Goal: Task Accomplishment & Management: Use online tool/utility

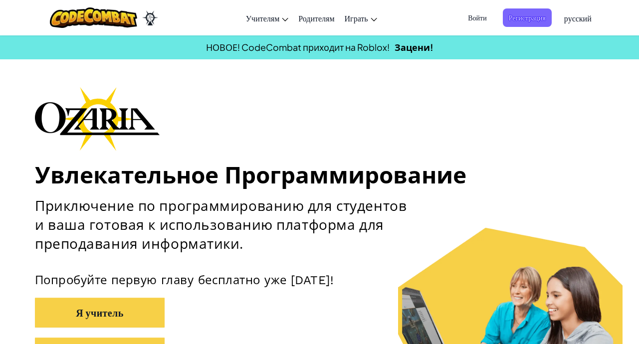
click at [512, 12] on span "Регистрация" at bounding box center [527, 17] width 49 height 18
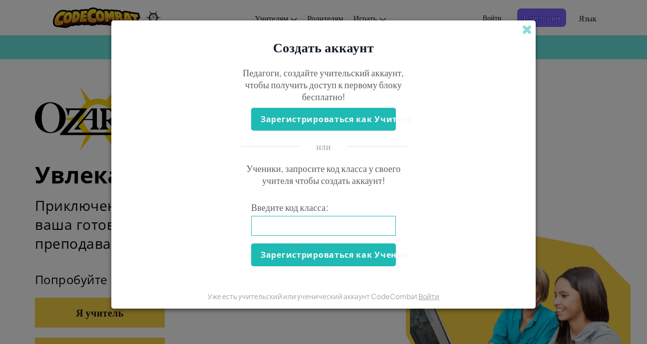
click at [310, 227] on input at bounding box center [323, 226] width 145 height 20
type input "RingFreeCorn"
click button "Зарегистрироваться как Ученик" at bounding box center [323, 255] width 145 height 23
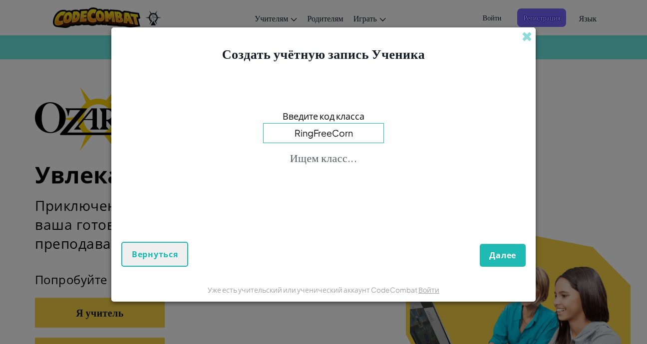
click at [431, 204] on div "Введите код класса RingFreeCorn Ищем класс..." at bounding box center [323, 139] width 404 height 133
click at [490, 254] on span "Далее" at bounding box center [502, 255] width 27 height 11
click at [486, 254] on div "Далее Вернуться" at bounding box center [323, 237] width 404 height 60
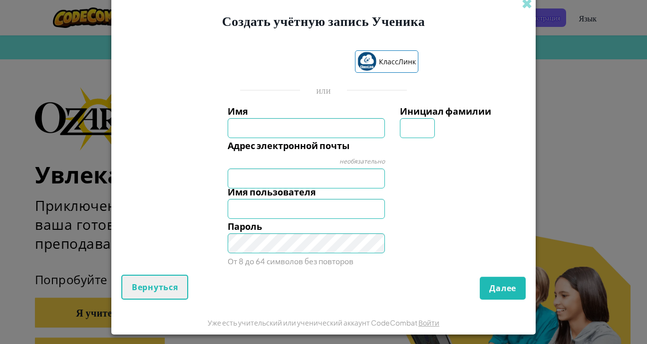
type input "F"
type input "Ayimgul"
click at [417, 129] on input "Инициал фамилии" at bounding box center [417, 128] width 35 height 20
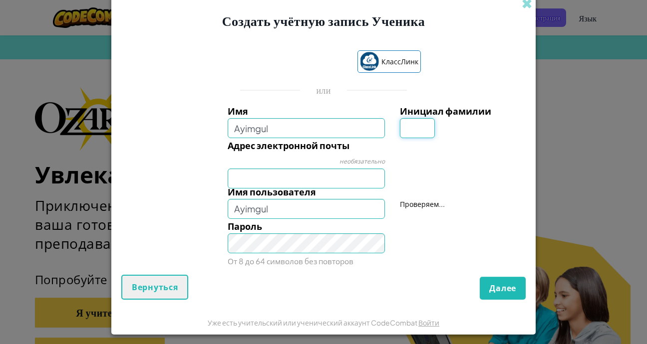
type input "V"
type input "M"
type input "AyimgulM"
click at [260, 181] on input "Адрес электронной почты" at bounding box center [307, 179] width 158 height 20
type input "[EMAIL_ADDRESS][DOMAIN_NAME]"
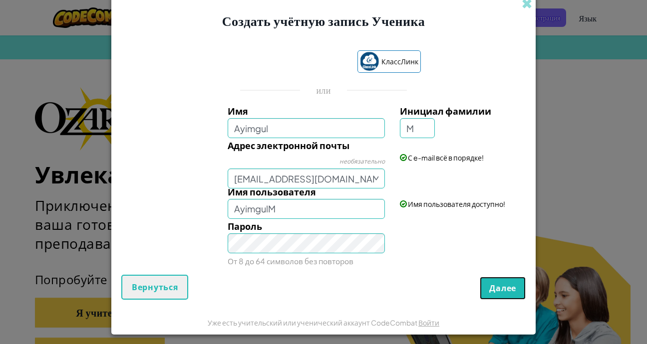
click at [506, 289] on span "Далее" at bounding box center [502, 288] width 27 height 11
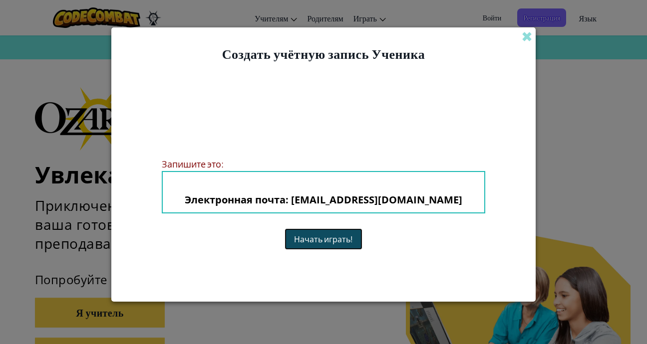
click at [336, 237] on button "Начать играть!" at bounding box center [323, 239] width 78 height 21
click at [318, 235] on button "Начать играть!" at bounding box center [323, 239] width 78 height 21
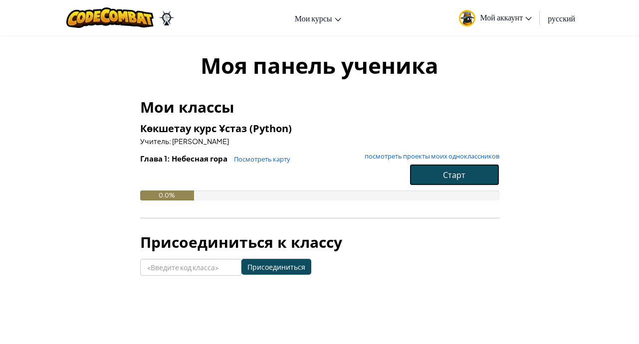
click at [436, 172] on button "Старт" at bounding box center [455, 174] width 90 height 21
click at [489, 17] on span "Мой аккаунт" at bounding box center [507, 17] width 52 height 10
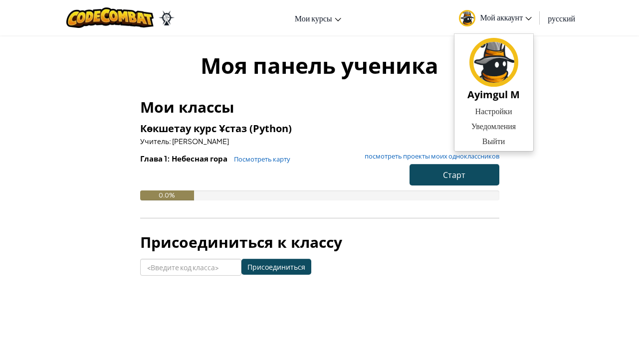
click at [552, 52] on div "Моя панель ученика Мои классы Көкшетау курс Ұстаз (Python) Учитель : Мейрман Аб…" at bounding box center [320, 163] width 584 height 226
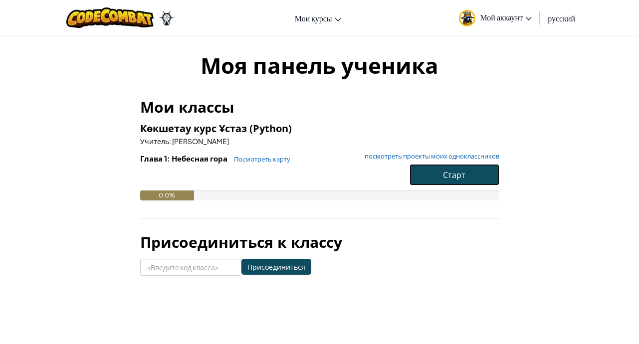
click at [438, 168] on button "Старт" at bounding box center [455, 174] width 90 height 21
drag, startPoint x: 435, startPoint y: 175, endPoint x: 440, endPoint y: 177, distance: 5.2
click at [438, 175] on button "Старт" at bounding box center [455, 174] width 90 height 21
click at [459, 174] on span "Старт" at bounding box center [454, 175] width 22 height 10
click at [461, 172] on span "Старт" at bounding box center [454, 175] width 22 height 10
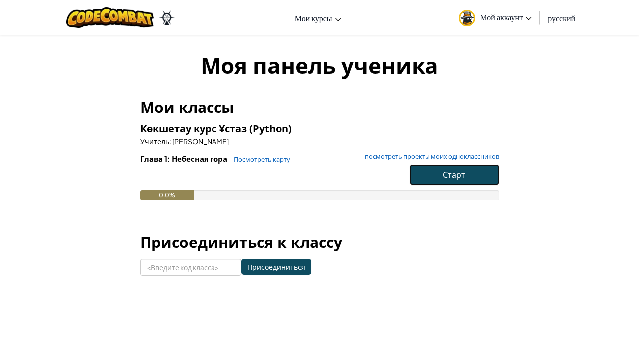
click at [460, 174] on span "Старт" at bounding box center [454, 175] width 22 height 10
click at [463, 178] on span "Старт" at bounding box center [454, 175] width 22 height 10
drag, startPoint x: 453, startPoint y: 173, endPoint x: 448, endPoint y: 167, distance: 7.5
click at [448, 167] on button "Старт" at bounding box center [455, 174] width 90 height 21
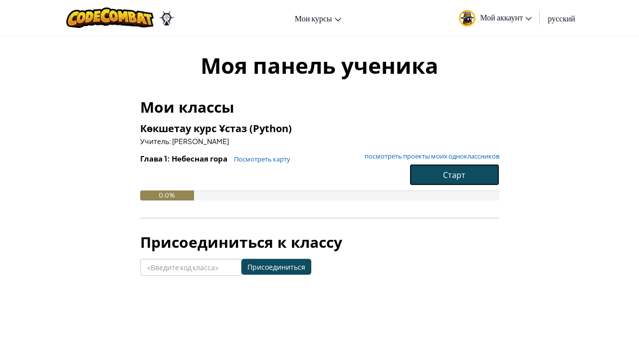
click at [446, 168] on button "Старт" at bounding box center [455, 174] width 90 height 21
click at [468, 174] on button "Старт" at bounding box center [455, 174] width 90 height 21
click at [468, 173] on button "Старт" at bounding box center [455, 174] width 90 height 21
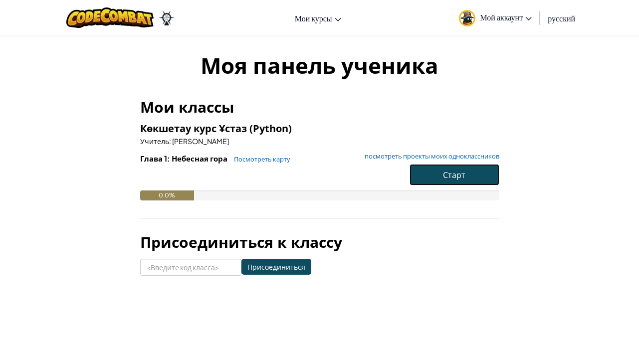
click at [464, 177] on button "Старт" at bounding box center [455, 174] width 90 height 21
click at [463, 177] on span "Старт" at bounding box center [454, 175] width 22 height 10
click at [463, 176] on span "Старт" at bounding box center [454, 175] width 22 height 10
click at [463, 178] on span "Старт" at bounding box center [454, 175] width 22 height 10
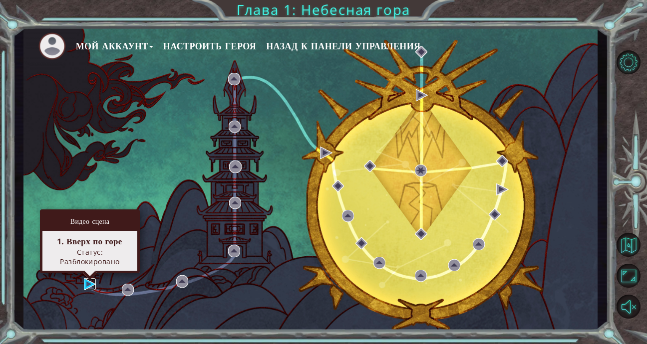
click at [89, 282] on img at bounding box center [90, 284] width 12 height 12
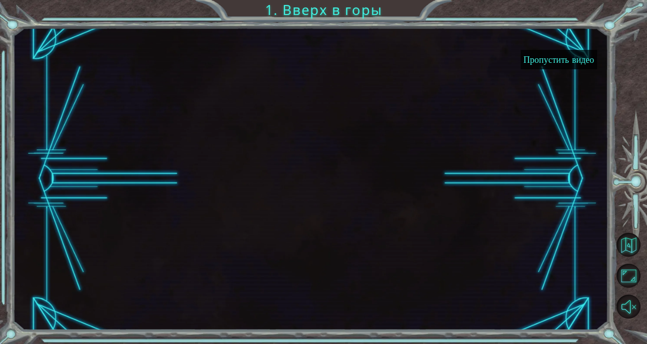
click at [567, 54] on button "Пропустить видео" at bounding box center [558, 59] width 76 height 19
click at [564, 59] on button "Пропустить видео" at bounding box center [558, 59] width 76 height 19
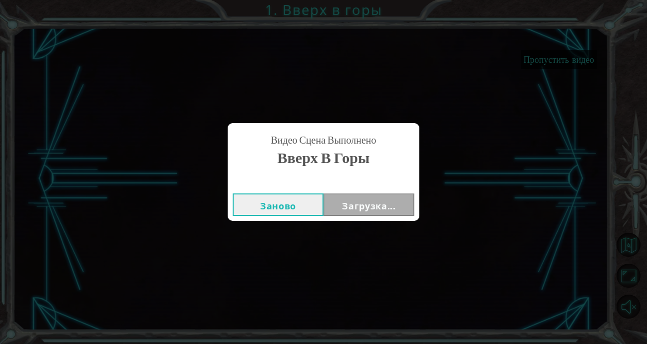
click at [271, 207] on button "Заново" at bounding box center [278, 205] width 91 height 22
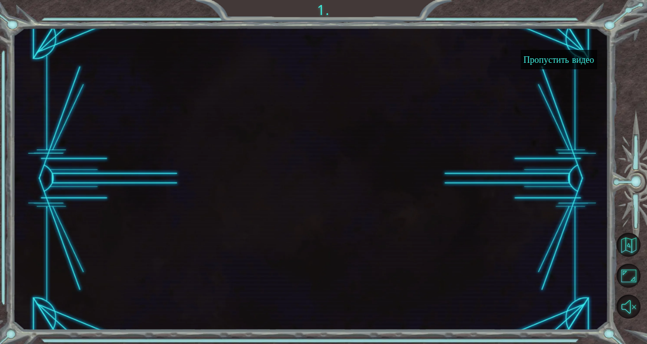
drag, startPoint x: 444, startPoint y: 153, endPoint x: 366, endPoint y: 185, distance: 83.9
click at [442, 154] on div "Пропустить видео" at bounding box center [310, 178] width 595 height 303
drag, startPoint x: 364, startPoint y: 185, endPoint x: 599, endPoint y: 279, distance: 253.5
click at [369, 193] on div "Пропустить видео" at bounding box center [310, 178] width 595 height 303
click at [628, 247] on button "Назад на Карту" at bounding box center [628, 245] width 24 height 24
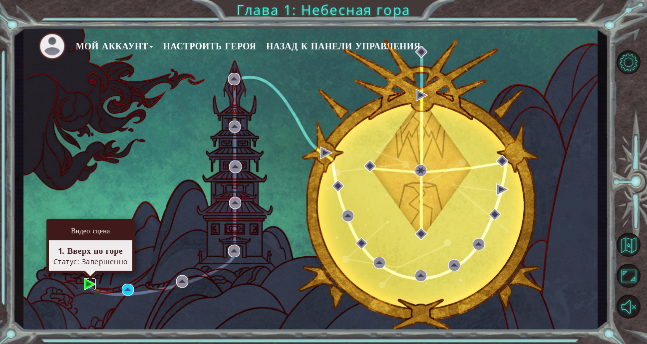
click at [84, 286] on img at bounding box center [90, 284] width 12 height 12
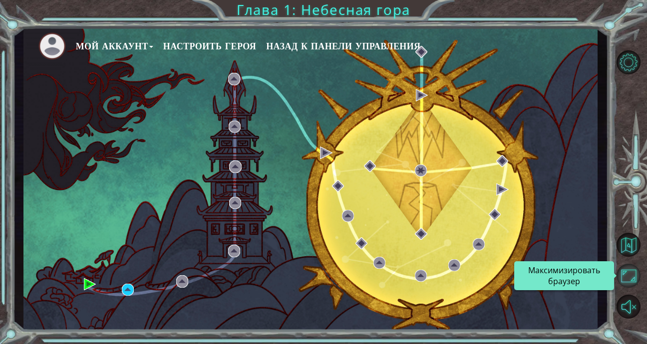
click at [629, 276] on button "Максимизировать браузер" at bounding box center [628, 276] width 24 height 24
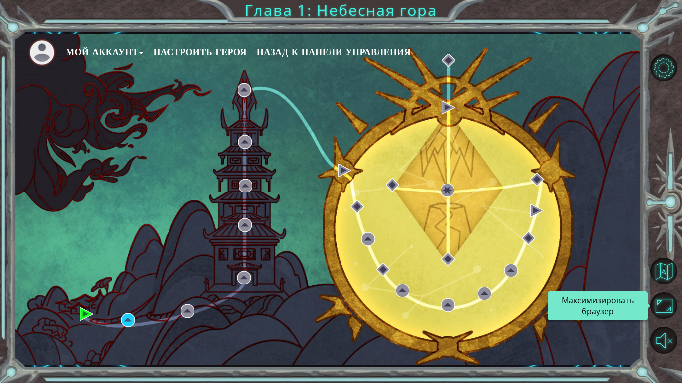
drag, startPoint x: 662, startPoint y: 309, endPoint x: 629, endPoint y: 272, distance: 49.9
click at [646, 309] on button "Максимизировать браузер" at bounding box center [663, 305] width 27 height 27
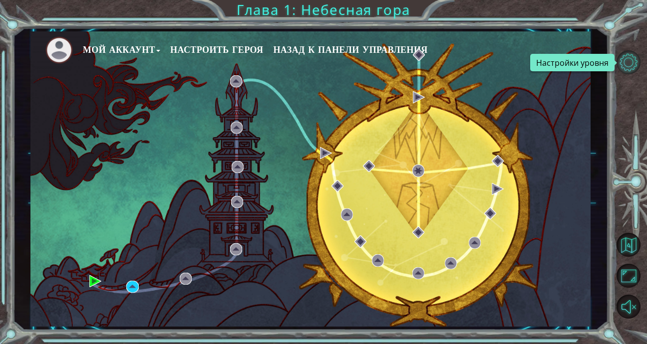
click at [630, 62] on button "Настройки уровня" at bounding box center [628, 62] width 24 height 24
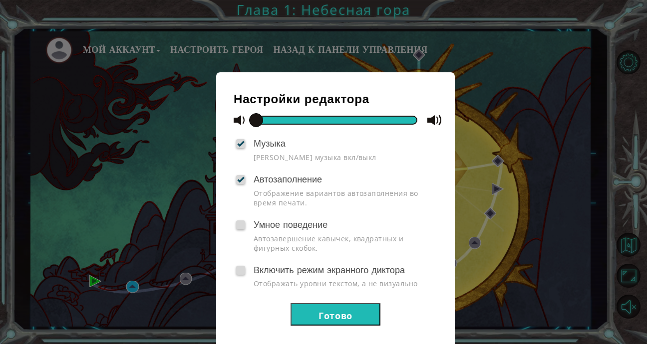
click at [328, 316] on button "Готово" at bounding box center [335, 314] width 90 height 22
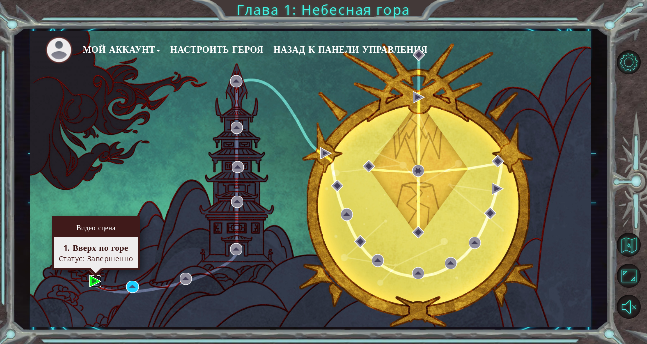
click at [96, 281] on img at bounding box center [95, 281] width 12 height 12
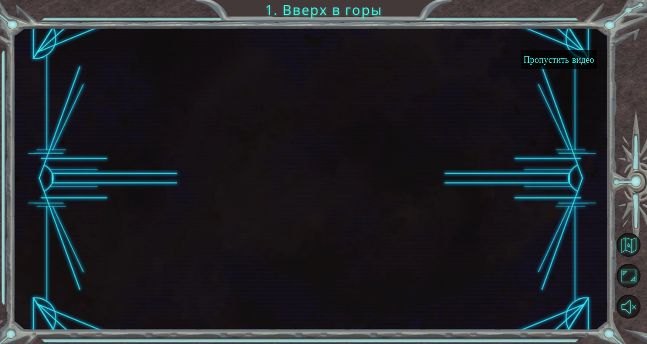
click at [565, 61] on button "Пропустить видео" at bounding box center [558, 59] width 76 height 19
click at [565, 59] on button "Пропустить видео" at bounding box center [558, 59] width 76 height 19
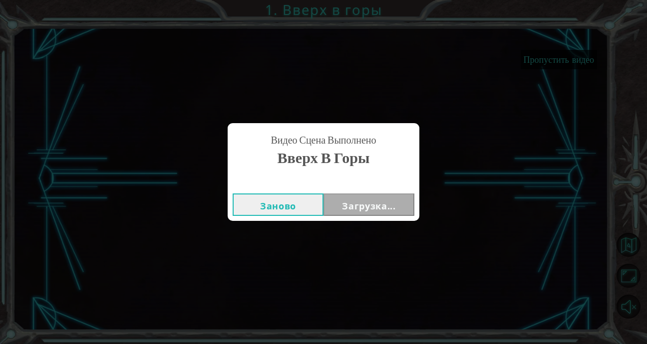
click at [565, 59] on div "Видео сцена Выполнено Вверх в горы Заново Загрузка..." at bounding box center [323, 172] width 647 height 344
click at [370, 208] on button "Далее" at bounding box center [368, 205] width 91 height 22
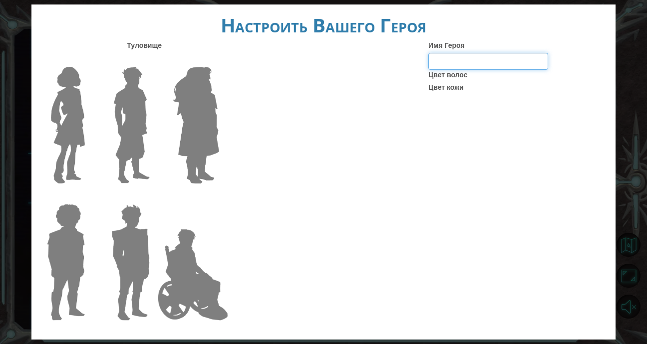
click at [465, 56] on input "Имя Героя" at bounding box center [488, 61] width 120 height 17
type input "Y"
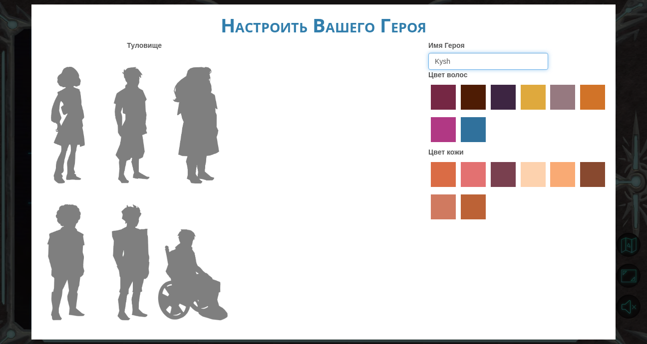
type input "Kysh"
click at [440, 132] on label "средний рыже-фиолетовый цвет волос" at bounding box center [443, 129] width 25 height 25
click at [606, 113] on input "medium red violet hair color" at bounding box center [606, 113] width 0 height 0
click at [478, 132] on label "Лакмара краска для волос" at bounding box center [473, 129] width 25 height 25
click at [457, 146] on input "lachmara hair color" at bounding box center [457, 146] width 0 height 0
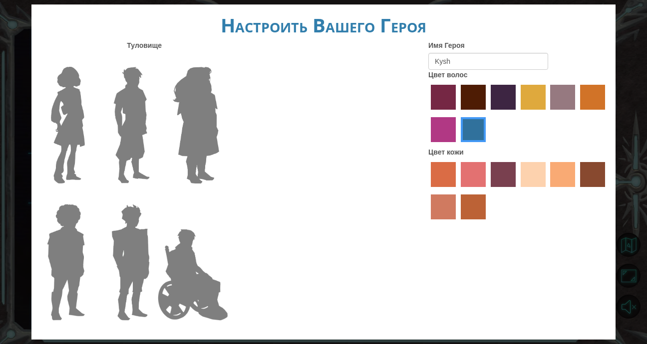
click at [478, 132] on label "Лакмара краска для волос" at bounding box center [473, 129] width 25 height 25
click at [457, 146] on input "lachmara hair color" at bounding box center [457, 146] width 0 height 0
click at [478, 132] on label "Лакмара краска для волос" at bounding box center [473, 129] width 25 height 25
click at [457, 146] on input "lachmara hair color" at bounding box center [457, 146] width 0 height 0
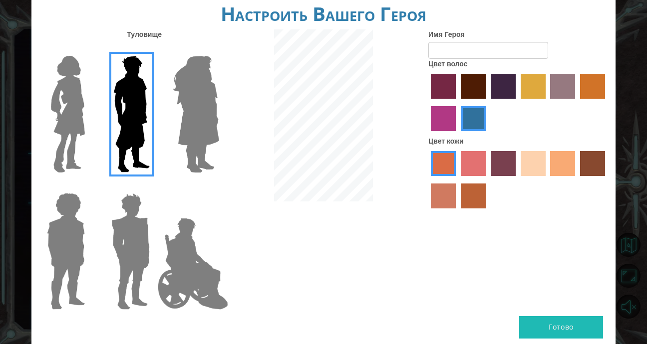
click at [571, 324] on button "Готово" at bounding box center [561, 327] width 84 height 22
click at [434, 48] on input "Имя Героя" at bounding box center [488, 50] width 120 height 17
type input "F"
type input "A"
type input "Nurbek"
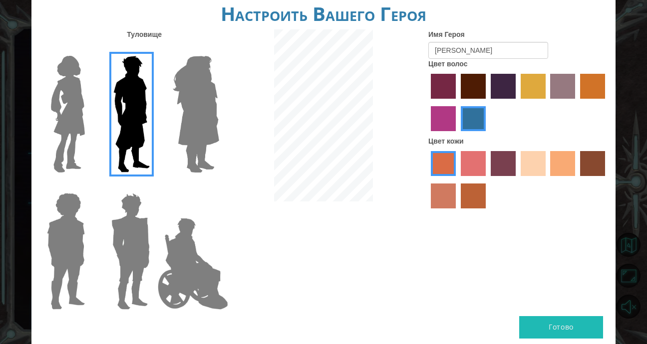
click at [563, 332] on button "Готово" at bounding box center [561, 327] width 84 height 22
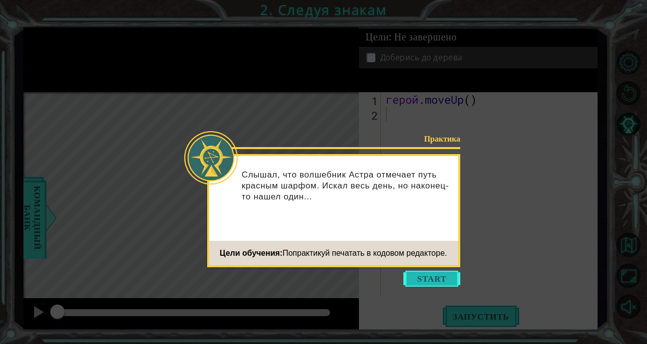
click at [433, 279] on button "Начало" at bounding box center [431, 279] width 57 height 16
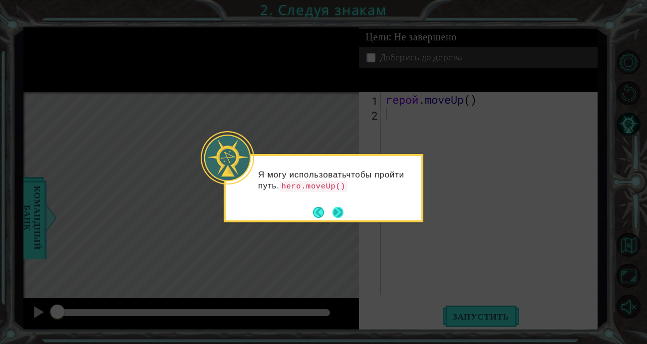
click at [341, 214] on button "Следующий" at bounding box center [337, 212] width 11 height 11
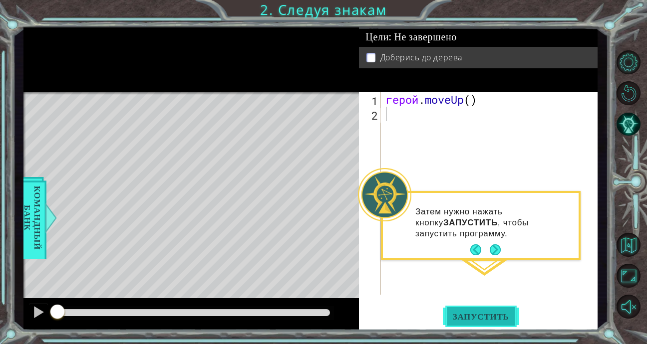
click at [482, 322] on button "Запустить" at bounding box center [481, 317] width 76 height 24
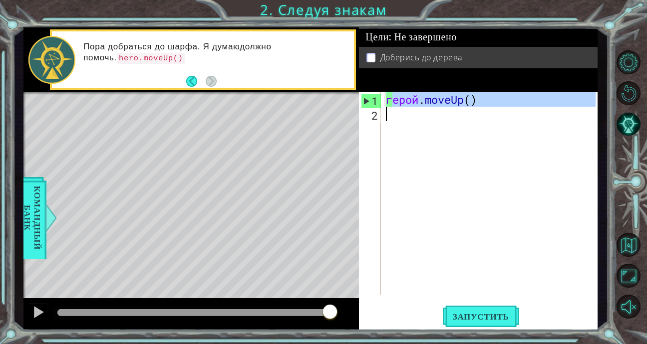
drag, startPoint x: 392, startPoint y: 101, endPoint x: 466, endPoint y: 105, distance: 74.0
click at [466, 107] on div "герой . moveUp ( )" at bounding box center [492, 208] width 216 height 232
type textarea "hero.moveUp()"
paste textarea "Область кода"
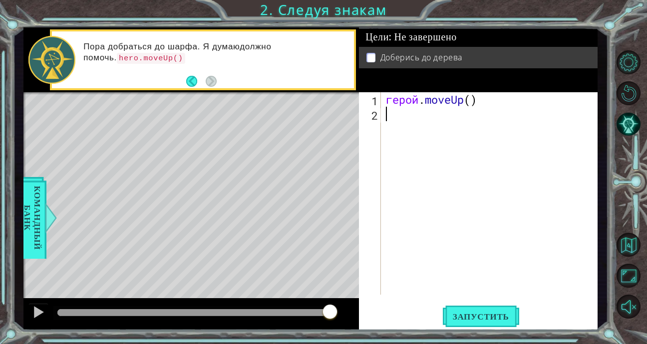
click at [400, 114] on div "герой . moveUp ( )" at bounding box center [492, 208] width 216 height 232
type textarea "H"
click at [415, 131] on div "h ero.moveUp нажмите enter" at bounding box center [473, 140] width 189 height 36
click at [473, 117] on div "герой . moveUp ( ) герой . moveUp ( )" at bounding box center [492, 208] width 216 height 232
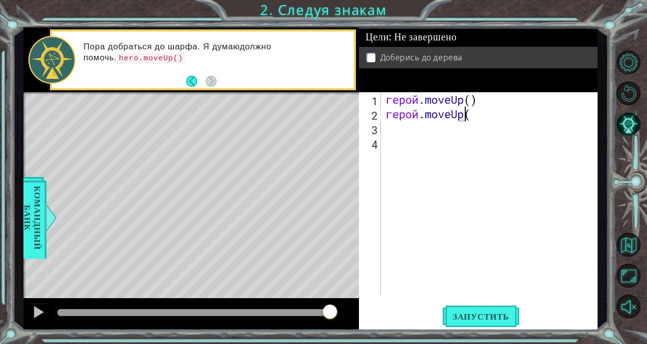
type textarea "hero.moveUp(2"
click at [442, 149] on div "герой . moveUp ( ) герой . moveUp ( 2" at bounding box center [492, 208] width 216 height 232
click at [485, 119] on div "герой . moveUp ( ) герой . moveUp ( 2" at bounding box center [492, 208] width 216 height 232
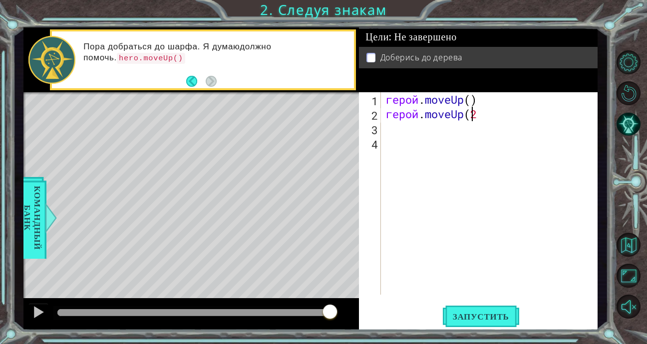
click at [487, 112] on div "герой . moveUp ( ) герой . moveUp ( 2" at bounding box center [492, 208] width 216 height 232
click at [486, 111] on div "герой . moveUp ( ) герой . moveUp ( 2" at bounding box center [492, 208] width 216 height 232
click at [477, 113] on div "герой . moveUp ( ) герой . moveUp ( 2" at bounding box center [492, 208] width 216 height 232
click at [481, 119] on div "герой . moveUp ( ) герой . moveUp ( 2" at bounding box center [492, 208] width 216 height 232
type textarea "hero.moveUp"
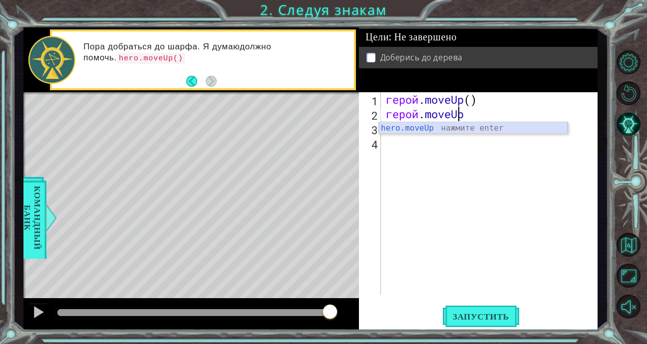
click at [486, 128] on div "hero.moveUp нажмите enter" at bounding box center [473, 140] width 189 height 36
click at [469, 114] on div "герой . moveUp ( ) герой . moveUp ( )" at bounding box center [492, 208] width 216 height 232
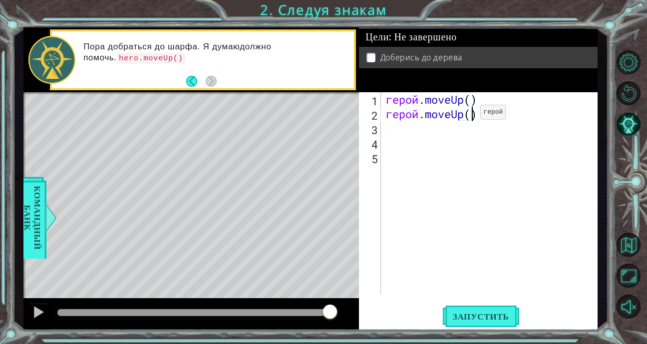
click at [465, 115] on div "герой . moveUp ( ) герой . moveUp ( )" at bounding box center [492, 208] width 216 height 232
type textarea "hero.moveUp(2)"
click at [431, 134] on div "герой . moveUp ( ) герой . moveUp ( 2 )" at bounding box center [492, 208] width 216 height 232
click at [477, 314] on span "Запустить" at bounding box center [481, 317] width 76 height 10
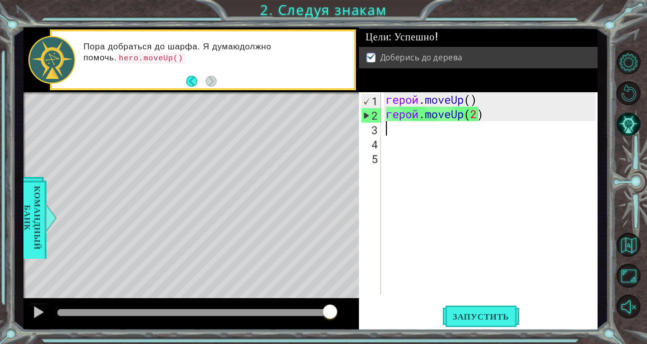
click at [386, 132] on div "герой . moveUp ( ) герой . moveUp ( 2 )" at bounding box center [492, 208] width 216 height 232
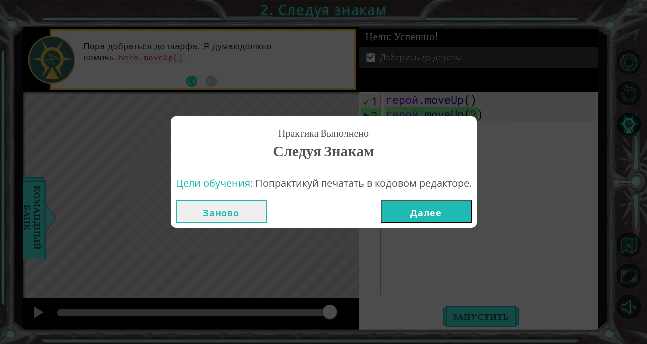
click at [234, 212] on button "Заново" at bounding box center [221, 212] width 91 height 22
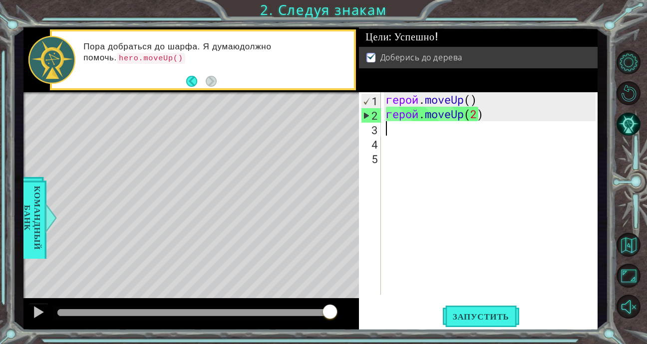
click at [392, 130] on div "герой . moveUp ( ) герой . moveUp ( 2 )" at bounding box center [492, 208] width 216 height 232
click at [158, 56] on code "hero.moveUp()" at bounding box center [151, 58] width 68 height 11
drag, startPoint x: 182, startPoint y: 57, endPoint x: 139, endPoint y: 53, distance: 43.1
click at [139, 53] on p "Пора добраться до шарфа. Я думаю должно помочь. hero.moveUp()" at bounding box center [214, 52] width 263 height 22
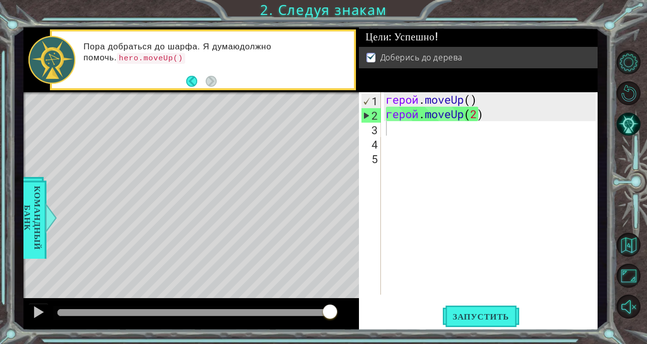
click at [139, 56] on code "hero.moveUp()" at bounding box center [151, 58] width 68 height 11
drag, startPoint x: 139, startPoint y: 57, endPoint x: 204, endPoint y: 75, distance: 66.8
click at [166, 67] on div "Пора добраться до шарфа. Я думаю должно помочь. hero.moveUp()" at bounding box center [214, 59] width 277 height 47
click at [384, 133] on div "1 2 3 4 5 герой . moveUp ( ) герой . moveUp ( 2 ) ההההההההההההההההההההההההההההה…" at bounding box center [477, 193] width 236 height 203
click at [379, 143] on div "4" at bounding box center [371, 144] width 20 height 14
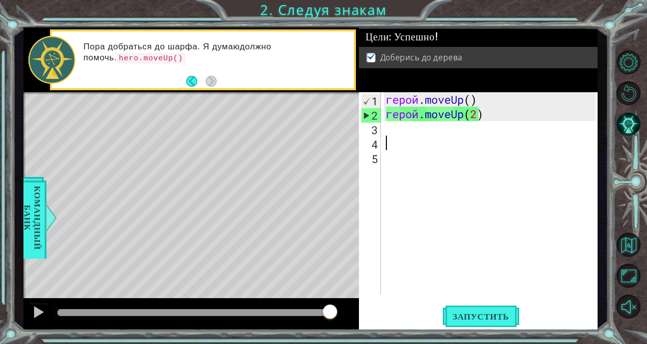
click at [387, 146] on div "герой . moveUp ( ) герой . moveUp ( 2 )" at bounding box center [492, 208] width 216 height 232
click at [385, 129] on div "герой . moveUp ( ) герой . moveUp ( 2 )" at bounding box center [492, 208] width 216 height 232
click at [387, 129] on div "герой . moveUp ( ) герой . moveUp ( 2 )" at bounding box center [492, 208] width 216 height 232
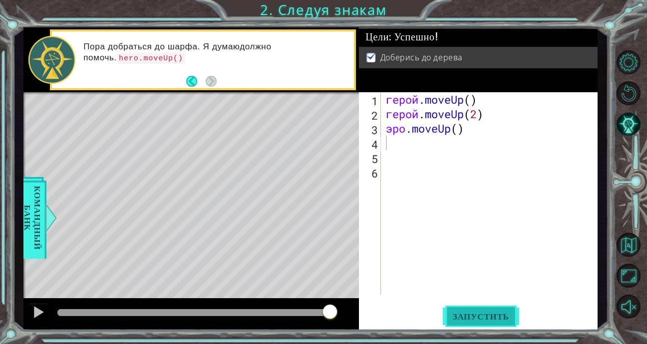
click at [474, 314] on span "Запустить" at bounding box center [481, 317] width 76 height 10
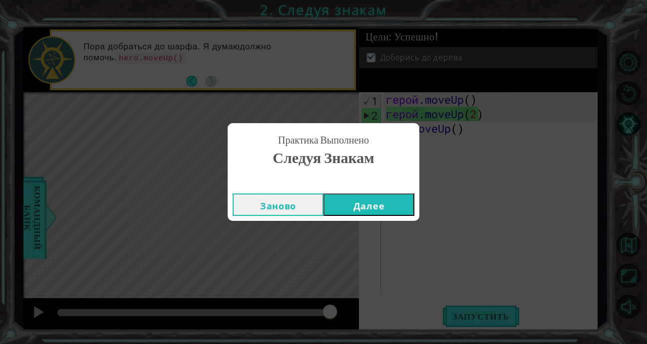
click at [286, 202] on button "Заново" at bounding box center [278, 205] width 91 height 22
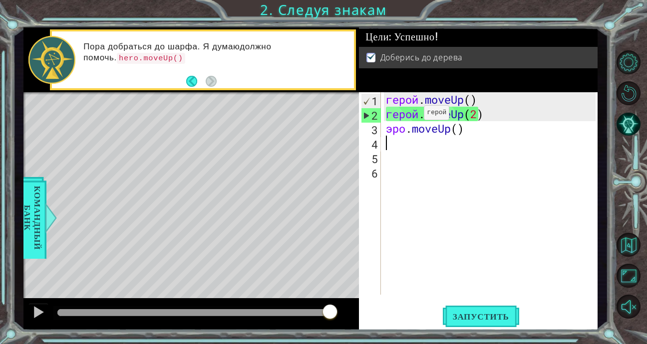
type textarea "hero.moveUp(2)"
drag, startPoint x: 409, startPoint y: 115, endPoint x: 391, endPoint y: 154, distance: 42.4
click at [391, 154] on div "герой . moveUp ( ) герой . moveUp ( 2 ) эро . moveUp ( )" at bounding box center [492, 208] width 216 height 232
click at [488, 116] on div "герой . moveUp ( ) герой . moveUp ( 2 ) эро . moveUp ( )" at bounding box center [492, 208] width 216 height 232
click at [397, 134] on div "герой . moveUp ( ) герой . moveUp ( 2 ) эро . moveUp ( )" at bounding box center [492, 208] width 216 height 232
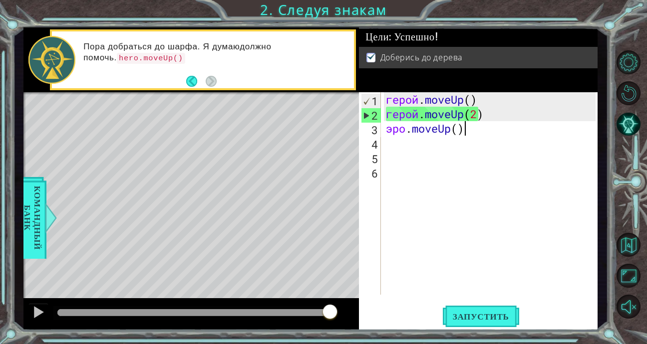
click at [470, 130] on div "герой . moveUp ( ) герой . moveUp ( 2 ) эро . moveUp ( )" at bounding box center [492, 208] width 216 height 232
type textarea "ero.moveUp()"
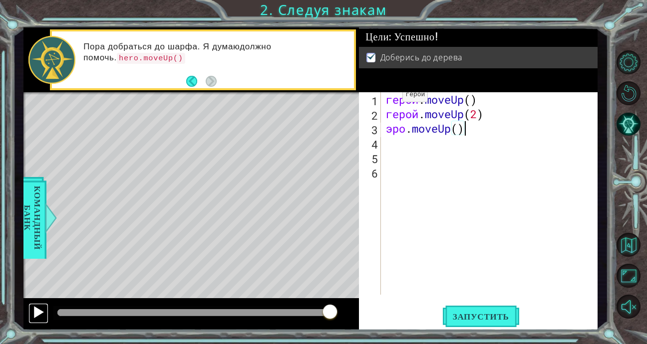
drag, startPoint x: 33, startPoint y: 308, endPoint x: 38, endPoint y: 309, distance: 5.0
click at [38, 309] on div at bounding box center [38, 312] width 13 height 13
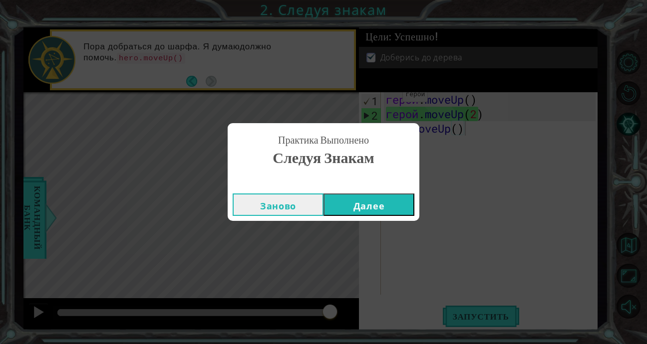
click at [367, 206] on button "Далее" at bounding box center [368, 205] width 91 height 22
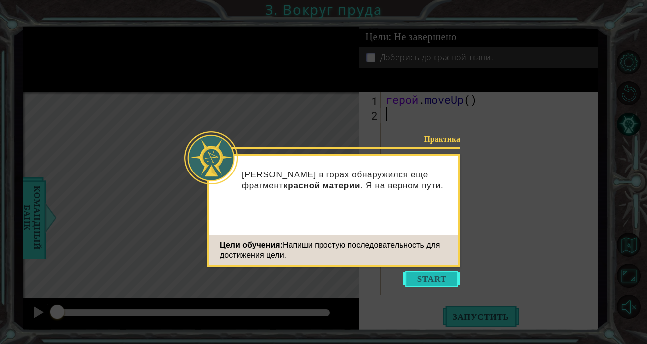
click at [439, 275] on button "Начало" at bounding box center [431, 279] width 57 height 16
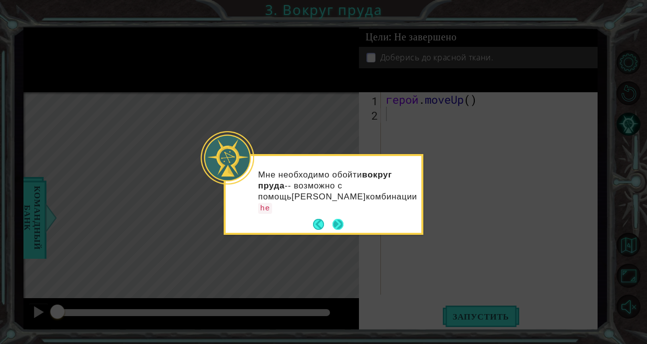
click at [343, 216] on button "Следующий" at bounding box center [337, 224] width 17 height 17
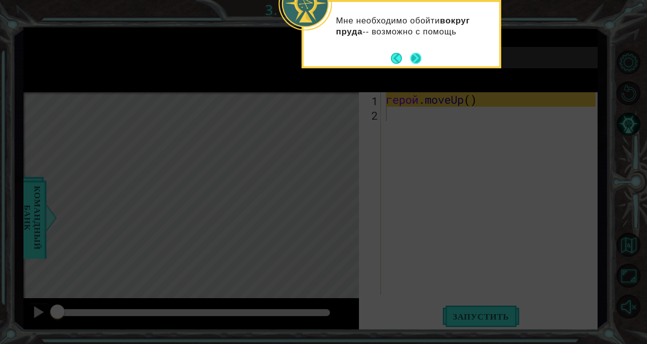
click at [410, 57] on button "Следующий" at bounding box center [415, 58] width 11 height 11
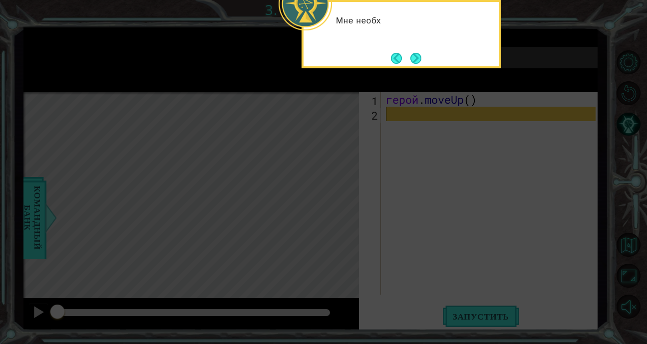
click at [410, 57] on button "Следующий" at bounding box center [415, 58] width 11 height 11
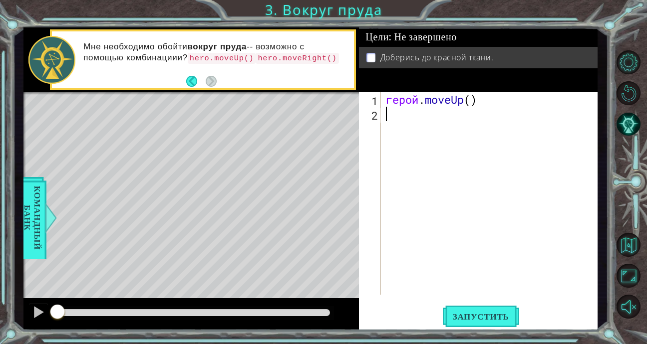
click at [390, 111] on div "герой . moveUp ( )" at bounding box center [492, 208] width 216 height 232
click at [197, 57] on code "hero.moveUp()" at bounding box center [222, 58] width 68 height 11
drag, startPoint x: 201, startPoint y: 57, endPoint x: 209, endPoint y: 59, distance: 8.4
click at [209, 59] on code "hero.moveUp()" at bounding box center [222, 58] width 68 height 11
click at [269, 72] on div "Мне необходимо обойти вокруг пруда -- возможно с помощью комбинации и ? hero.mo…" at bounding box center [214, 59] width 277 height 47
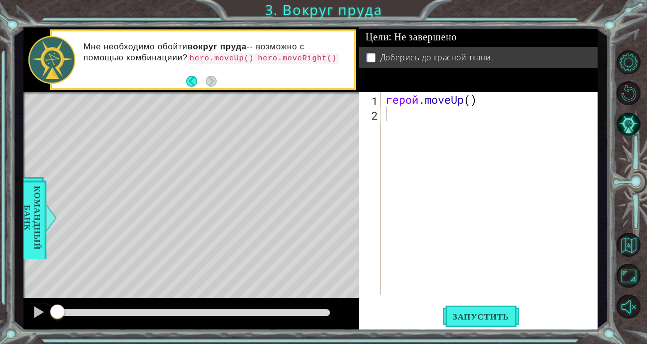
click at [398, 118] on div "герой . moveUp ( )" at bounding box center [492, 208] width 216 height 232
type textarea "x"
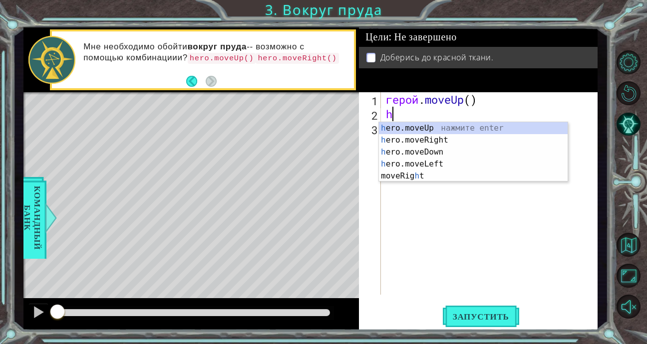
type textarea "h"
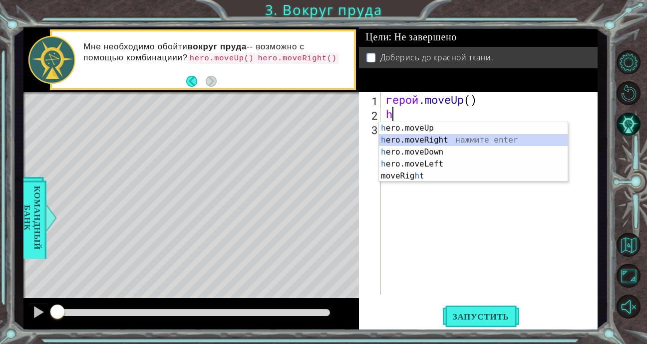
click at [439, 142] on div "h ero.moveUp нажмите enter h ero.moveRight нажмите enter h ero.moveDown нажмите…" at bounding box center [473, 164] width 189 height 84
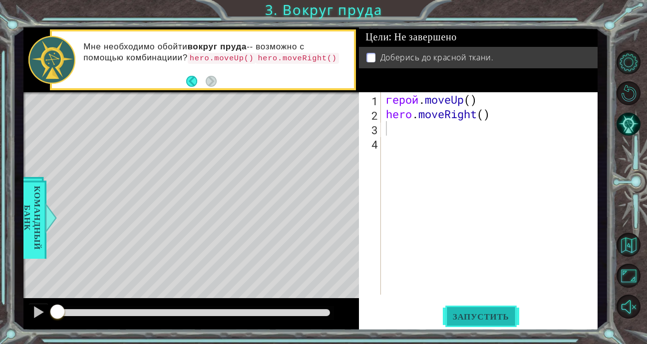
click at [496, 314] on span "Запустить" at bounding box center [481, 317] width 76 height 10
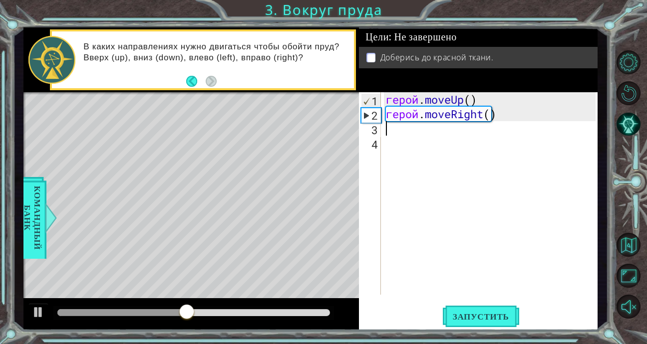
click at [394, 130] on div "герой . moveUp ( ) герой . moveRight ( )" at bounding box center [492, 208] width 216 height 232
click at [390, 128] on div "герой . moveUp ( ) герой . moveRight ( )" at bounding box center [492, 208] width 216 height 232
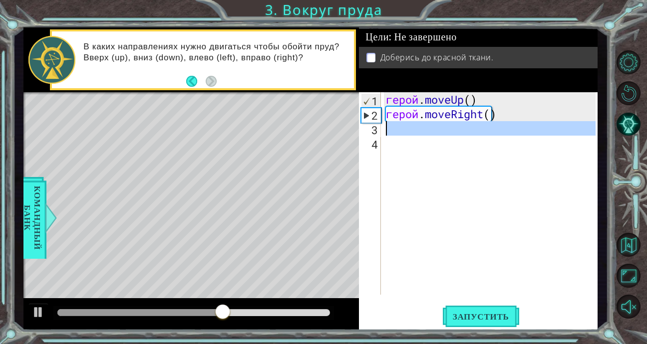
click at [369, 129] on div "3" at bounding box center [371, 130] width 20 height 14
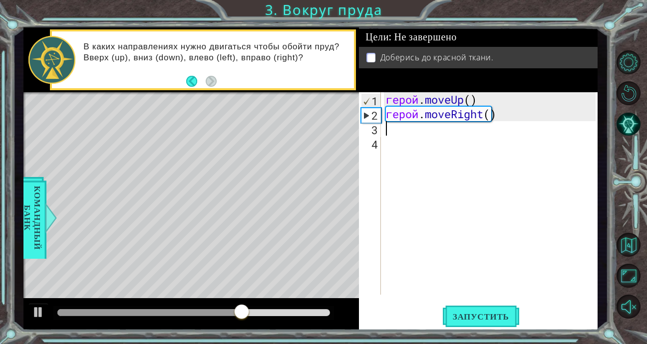
click at [373, 130] on font "3" at bounding box center [374, 130] width 6 height 14
click at [366, 117] on div "2" at bounding box center [370, 115] width 19 height 14
type textarea "hero.moveRight()"
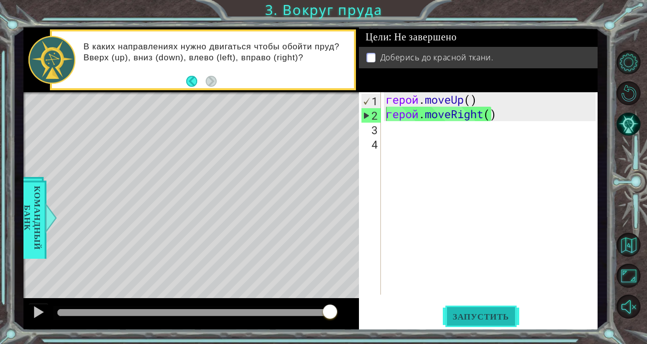
click at [474, 315] on span "Запустить" at bounding box center [481, 317] width 76 height 10
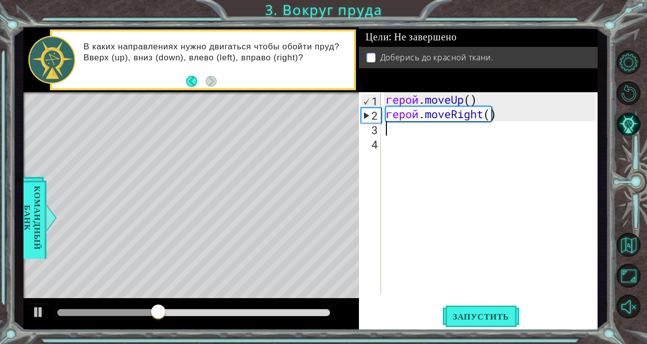
click at [388, 131] on div "герой . moveUp ( ) герой . moveRight ( )" at bounding box center [492, 208] width 216 height 232
click at [394, 129] on div "герой . moveUp ( ) герой . moveRight ( )" at bounding box center [492, 208] width 216 height 232
click at [491, 115] on div "герой . moveUp ( ) герой . moveRight ( )" at bounding box center [492, 208] width 216 height 232
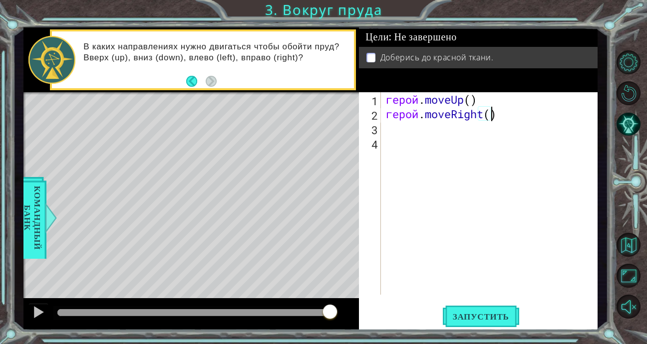
scroll to position [0, 4]
type textarea "hero.moveRight(2"
drag, startPoint x: 470, startPoint y: 137, endPoint x: 449, endPoint y: 139, distance: 20.5
click at [469, 137] on div "герой . moveUp ( ) hero . moveRight ( 2" at bounding box center [492, 208] width 216 height 232
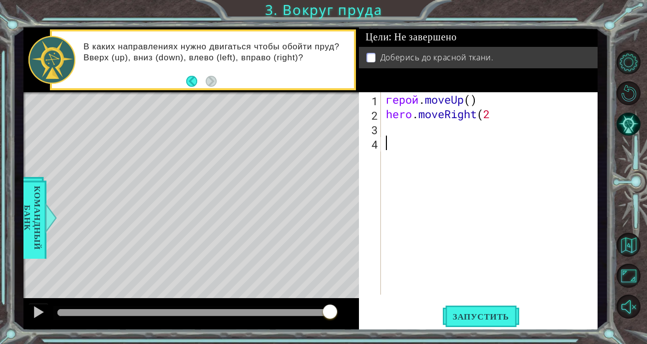
scroll to position [0, 0]
click at [491, 320] on span "Запустить" at bounding box center [481, 317] width 76 height 10
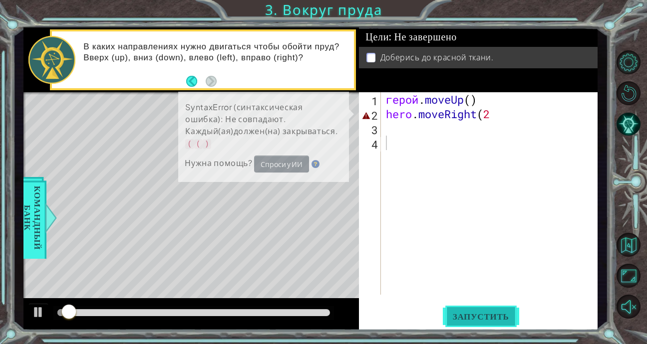
click at [491, 319] on span "Запустить" at bounding box center [481, 317] width 76 height 10
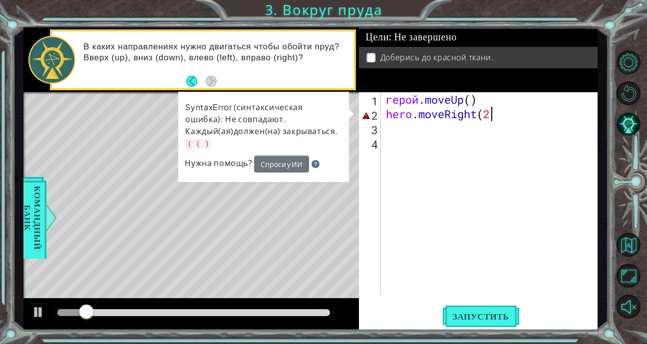
click at [492, 119] on div "герой . moveUp ( ) hero . moveRight ( 2" at bounding box center [492, 208] width 216 height 232
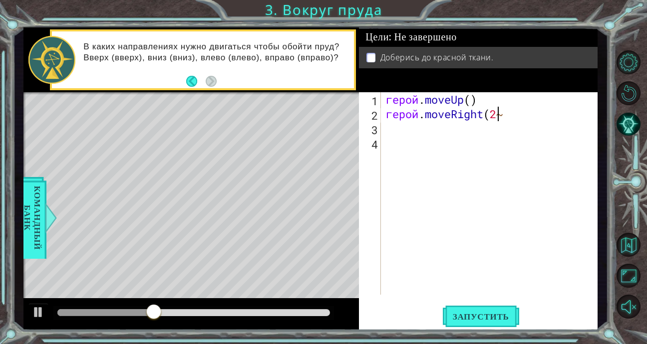
click at [511, 117] on div "герой . moveUp ( ) герой . moveRight ( 2 ~" at bounding box center [492, 208] width 216 height 232
type textarea "hero.moveRight(2"
drag, startPoint x: 509, startPoint y: 117, endPoint x: 502, endPoint y: 129, distance: 14.1
click at [508, 117] on div "герой . moveUp ( ) герой . moveRight ( 2" at bounding box center [492, 208] width 216 height 232
click at [416, 140] on div "герой . moveUp ( ) герой . moveRight ( 2" at bounding box center [492, 208] width 216 height 232
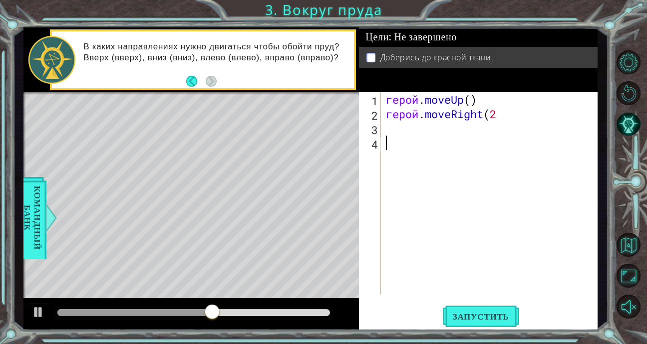
scroll to position [0, 0]
click at [494, 114] on div "герой . moveUp ( ) герой . moveRight ( 2" at bounding box center [492, 208] width 216 height 232
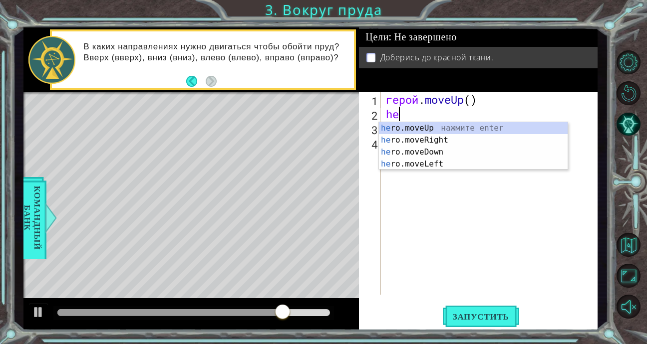
type textarea "h"
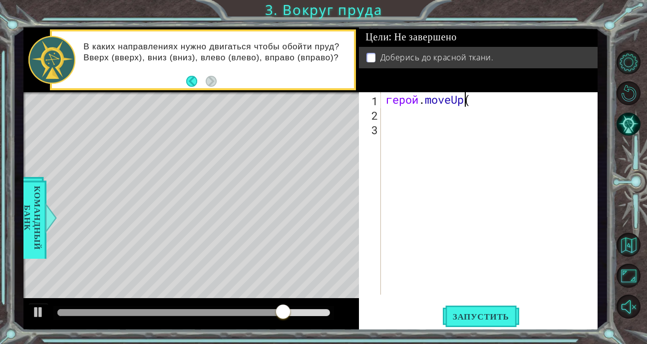
type textarea "hero.move"
click at [437, 173] on div "hero . move" at bounding box center [492, 208] width 216 height 232
click at [394, 111] on div "герой . двигаться" at bounding box center [492, 208] width 216 height 232
click at [395, 131] on div "герой . двигаться" at bounding box center [492, 208] width 216 height 232
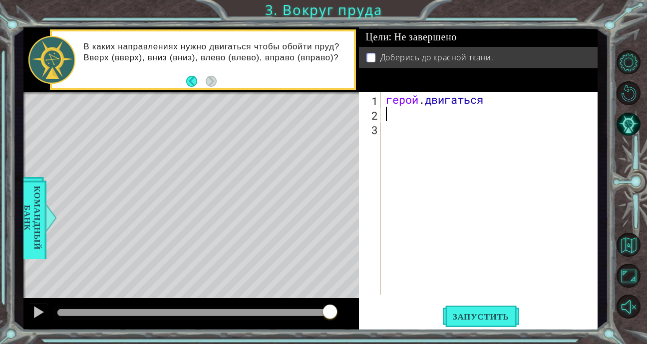
drag, startPoint x: 392, startPoint y: 117, endPoint x: 422, endPoint y: 111, distance: 29.9
click at [395, 116] on div "герой . двигаться" at bounding box center [492, 208] width 216 height 232
drag, startPoint x: 456, startPoint y: 102, endPoint x: 464, endPoint y: 101, distance: 8.0
click at [457, 101] on div "герой . двигаться" at bounding box center [492, 208] width 216 height 232
click at [482, 100] on div "герой . двигаться" at bounding box center [492, 208] width 216 height 232
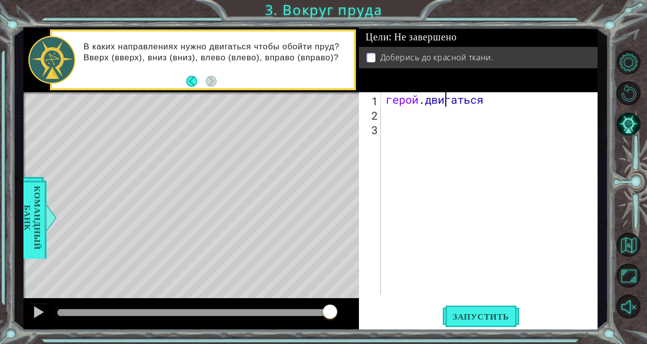
click at [484, 100] on div "герой . двигаться" at bounding box center [492, 208] width 216 height 232
click at [486, 99] on div "герой . двигаться" at bounding box center [492, 208] width 216 height 232
type textarea "hero.move"
click at [197, 80] on button "Назад" at bounding box center [195, 81] width 19 height 11
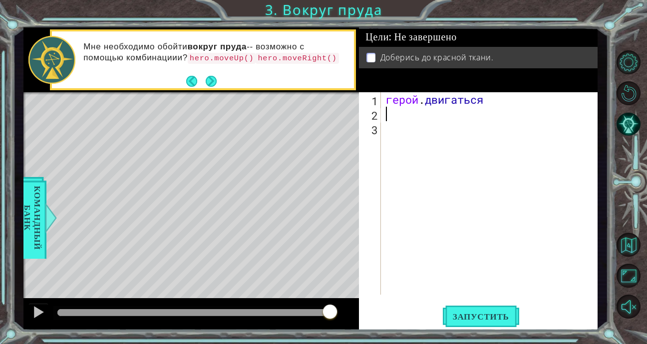
click at [390, 113] on div "герой . двигаться" at bounding box center [492, 208] width 216 height 232
click at [390, 131] on div "герой . двигаться" at bounding box center [492, 208] width 216 height 232
click at [497, 319] on span "Запустить" at bounding box center [481, 317] width 76 height 10
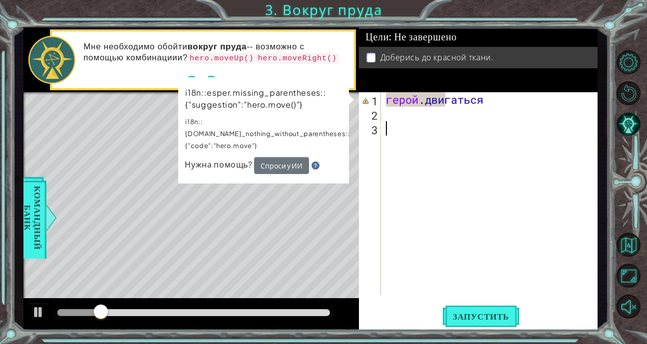
click at [405, 138] on div "герой . двигаться" at bounding box center [492, 208] width 216 height 232
click at [296, 157] on button "Спроси у ИИ" at bounding box center [281, 165] width 55 height 17
click at [272, 157] on button "Спроси у ИИ" at bounding box center [281, 165] width 55 height 17
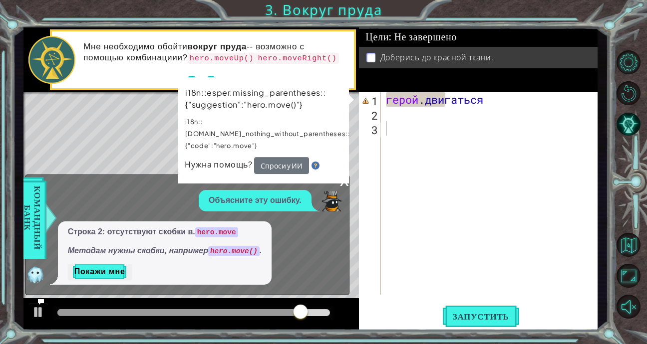
click at [343, 179] on div "x" at bounding box center [344, 180] width 9 height 10
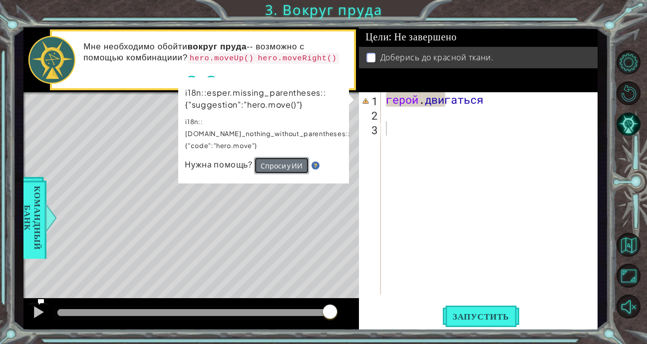
click at [297, 157] on button "Спроси у ИИ" at bounding box center [281, 165] width 55 height 17
click at [303, 157] on button "Спроси у ИИ" at bounding box center [281, 165] width 55 height 17
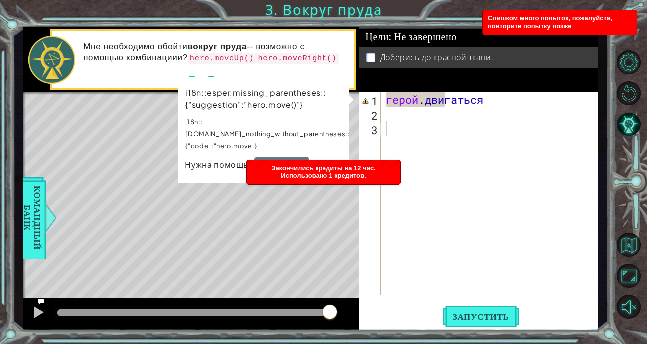
click at [349, 173] on span "Закончились кредиты на 12 час. Использовано 1 кредитов." at bounding box center [323, 171] width 105 height 15
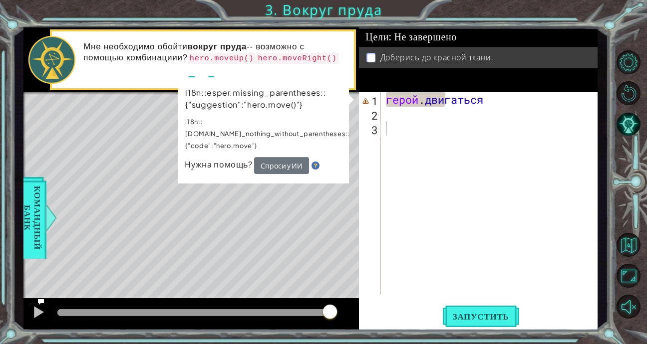
click at [220, 159] on span "Нужна помощь?" at bounding box center [219, 164] width 69 height 10
click at [465, 328] on button "Запустить" at bounding box center [481, 317] width 76 height 24
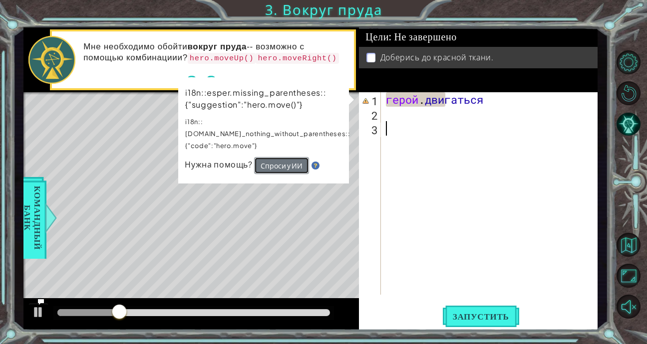
click at [281, 157] on button "Спроси у ИИ" at bounding box center [281, 165] width 55 height 17
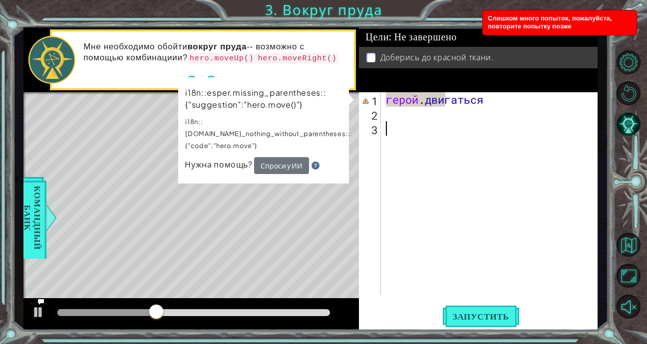
click at [384, 119] on div "1 2 3 герой . двигаться ההההההההההההההההההההההההההההההההההההההההההההההההההההההה…" at bounding box center [477, 193] width 236 height 203
click at [410, 115] on div "герой . двигаться" at bounding box center [492, 208] width 216 height 232
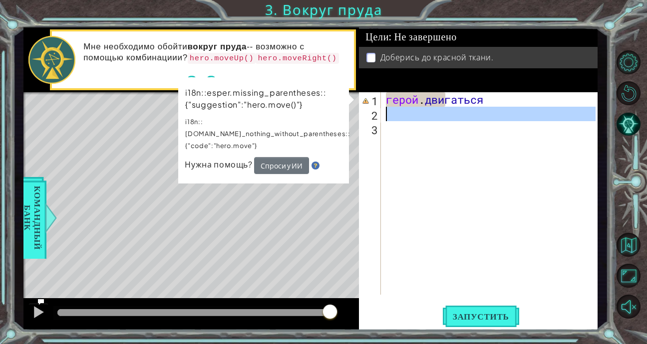
click at [380, 112] on div "2" at bounding box center [371, 115] width 20 height 14
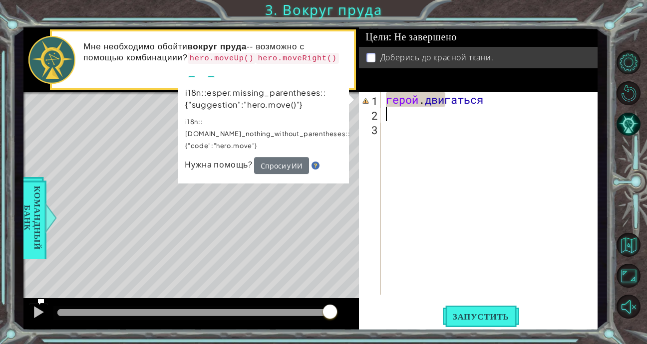
click at [378, 114] on div "2" at bounding box center [371, 115] width 20 height 14
drag, startPoint x: 215, startPoint y: 96, endPoint x: 225, endPoint y: 93, distance: 9.8
click at [217, 95] on p "i18n::esper.missing_parentheses::{"suggestion":"hero.move()"}" at bounding box center [268, 99] width 165 height 26
drag, startPoint x: 236, startPoint y: 90, endPoint x: 243, endPoint y: 92, distance: 6.7
click at [238, 91] on p "i18n::esper.missing_parentheses::{"suggestion":"hero.move()"}" at bounding box center [268, 98] width 165 height 25
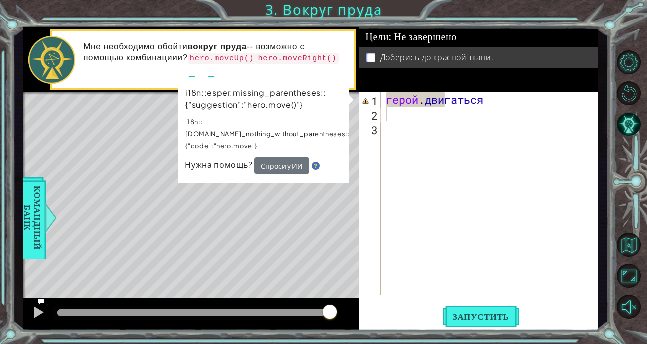
drag, startPoint x: 243, startPoint y: 92, endPoint x: 236, endPoint y: 141, distance: 49.3
click at [237, 138] on td "i18n::esper.missing_parentheses::{"suggestion":"hero.move()"} i18n::esper.do_no…" at bounding box center [268, 121] width 166 height 71
click at [226, 159] on span "Нужна помощь?" at bounding box center [219, 164] width 69 height 11
click at [277, 157] on button "Спроси у ИИ" at bounding box center [281, 165] width 55 height 17
click at [193, 76] on button "Назад" at bounding box center [195, 81] width 19 height 11
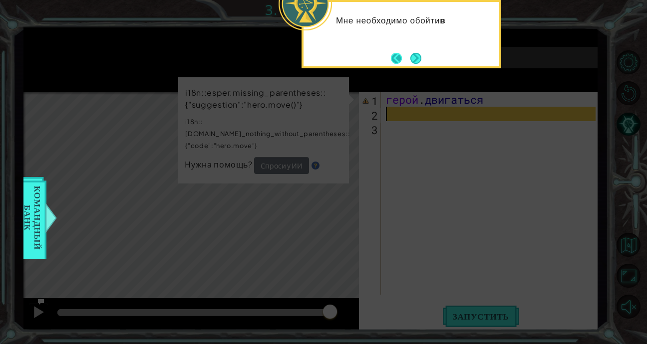
click at [391, 59] on div "Мне необходимо обойти в" at bounding box center [401, 34] width 200 height 68
click at [393, 59] on button "Назад" at bounding box center [400, 58] width 19 height 11
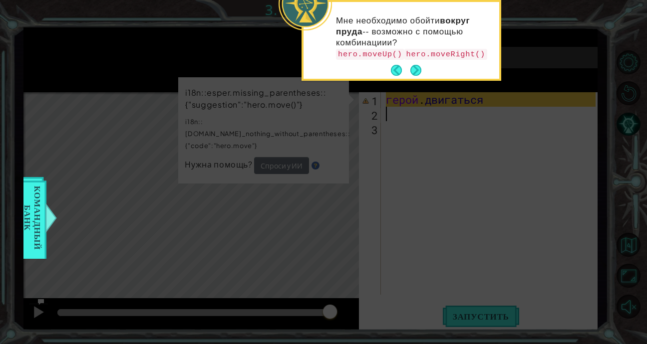
click at [529, 34] on icon at bounding box center [323, 51] width 647 height 585
click at [418, 67] on button "Следующий" at bounding box center [416, 70] width 14 height 14
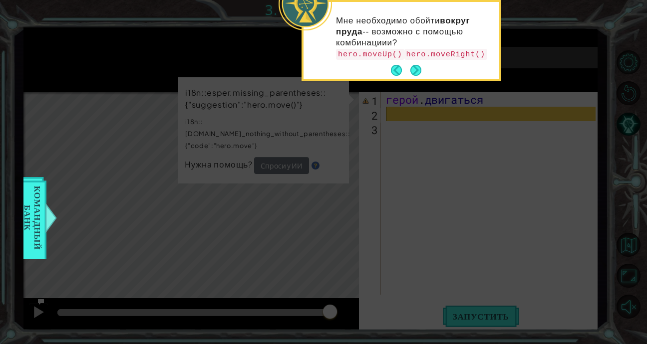
click at [418, 67] on button "Следующий" at bounding box center [415, 70] width 11 height 11
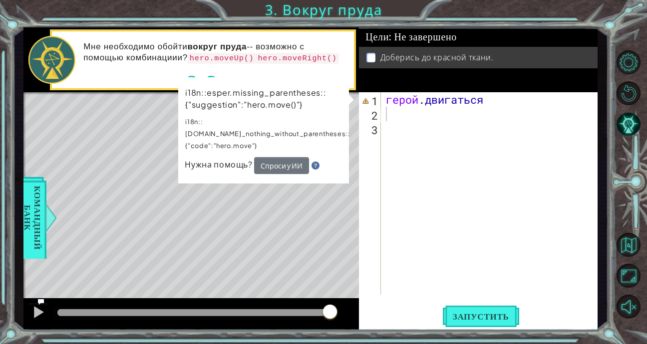
click at [349, 98] on div "i18n::esper.missing_parentheses::{"suggestion":"hero.move()"} i18n::esper.do_no…" at bounding box center [263, 129] width 171 height 107
type textarea "g"
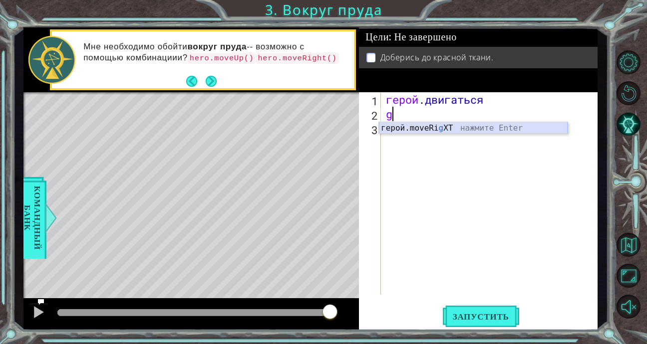
click at [416, 130] on div "герой.moveRi g ХТ нажмите Enter" at bounding box center [473, 140] width 189 height 36
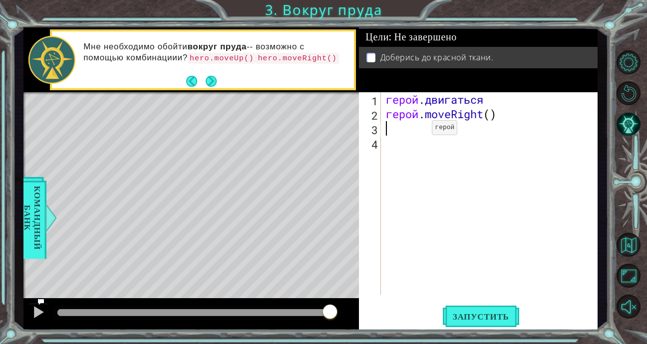
type textarea "g"
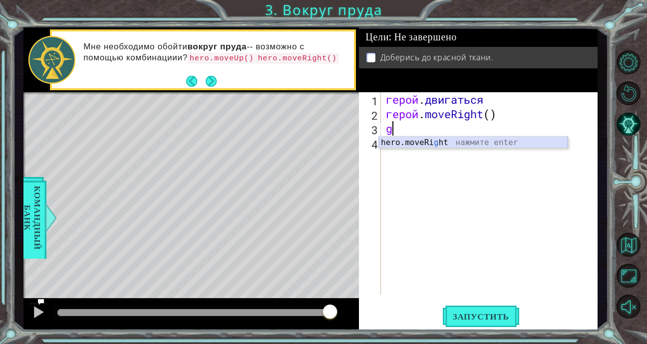
click at [423, 144] on div "hero.moveRi g ht нажмите enter" at bounding box center [473, 155] width 189 height 36
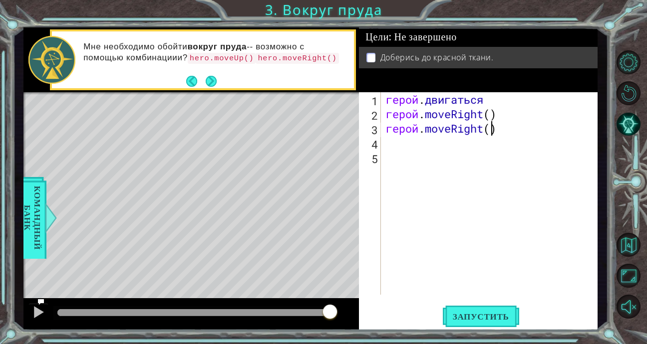
click at [500, 130] on div "герой . двигаться герой . moveRight ( ) герой . moveRight ( )" at bounding box center [492, 208] width 216 height 232
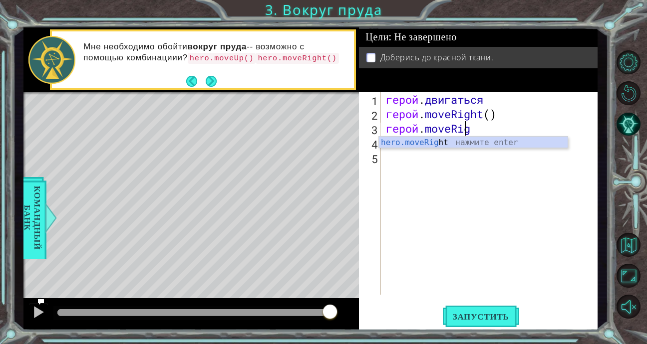
click at [491, 131] on div "герой . двигаться герой . moveRight ( ) герой . moveRig" at bounding box center [492, 208] width 216 height 232
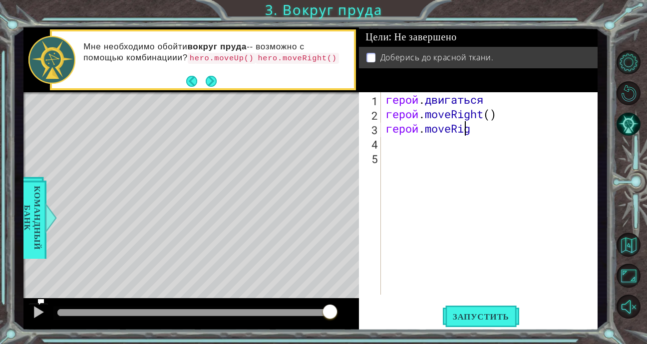
click at [481, 130] on div "герой . двигаться герой . moveRight ( ) герой . moveRig" at bounding box center [492, 208] width 216 height 232
click at [475, 130] on div "герой . двигаться герой . moveRight ( ) герой . moveRig" at bounding box center [492, 208] width 216 height 232
click at [473, 130] on div "герой . двигаться герой . moveRight ( ) герой . moveRig" at bounding box center [492, 208] width 216 height 232
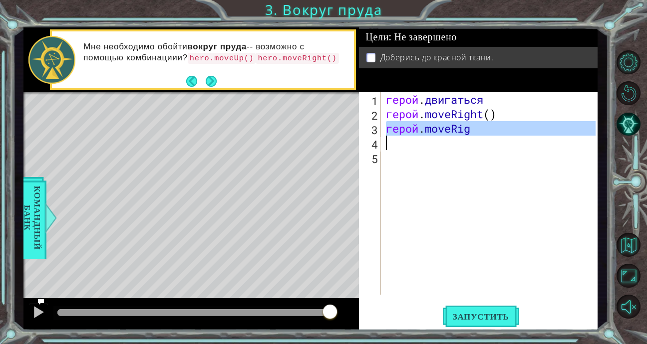
click at [473, 130] on div "герой . двигаться герой . moveRight ( ) герой . moveRig" at bounding box center [492, 208] width 216 height 232
type textarea "hero.moveRig"
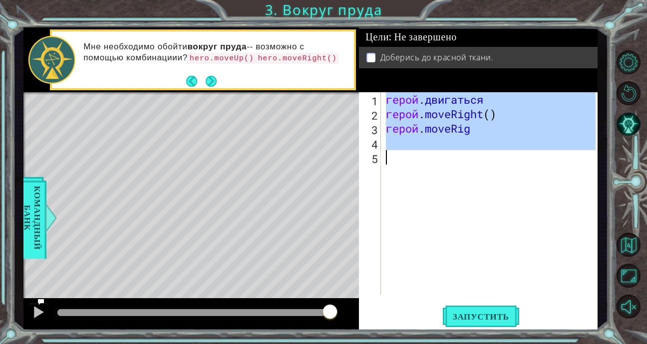
click at [473, 130] on div "герой . двигаться герой . moveRight ( ) герой . moveRig" at bounding box center [492, 208] width 216 height 232
type textarea "hero.moveRig"
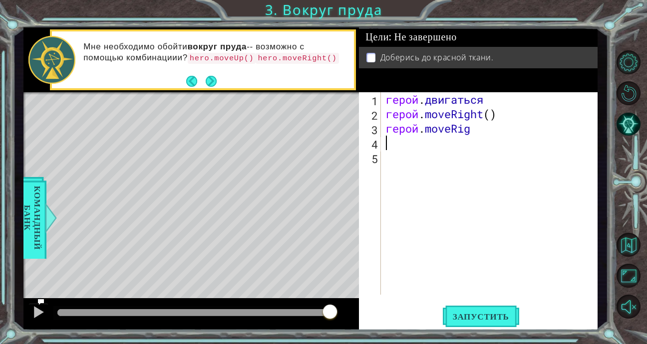
click at [396, 145] on div "герой . двигаться герой . moveRight ( ) герой . moveRig" at bounding box center [492, 208] width 216 height 232
type textarea "g"
click at [405, 163] on div "герой . двигаться герой . moveRight ( ) герой . moveRig g" at bounding box center [492, 208] width 216 height 232
click at [393, 139] on div "герой . двигаться герой . moveRight ( ) герой . moveRig g" at bounding box center [492, 208] width 216 height 232
type textarea "g"
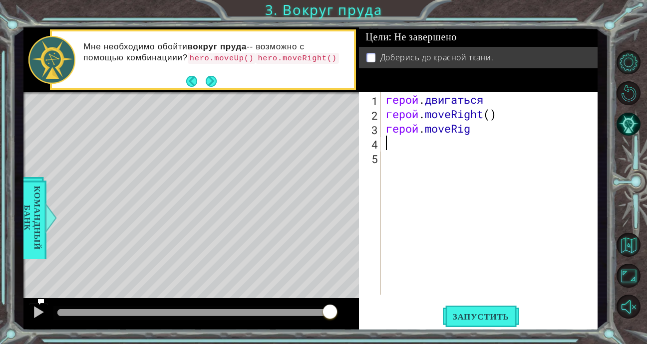
click at [478, 127] on div "герой . двигаться герой . moveRight ( ) герой . moveRig" at bounding box center [492, 208] width 216 height 232
type textarea "hero.moveRig"
click at [475, 129] on div "герой . двигаться герой . moveRight ( ) герой . moveRig" at bounding box center [492, 208] width 216 height 232
click at [396, 145] on div "герой . двигаться герой . moveRight ( ) герой . moveRig" at bounding box center [492, 208] width 216 height 232
type textarea "g"
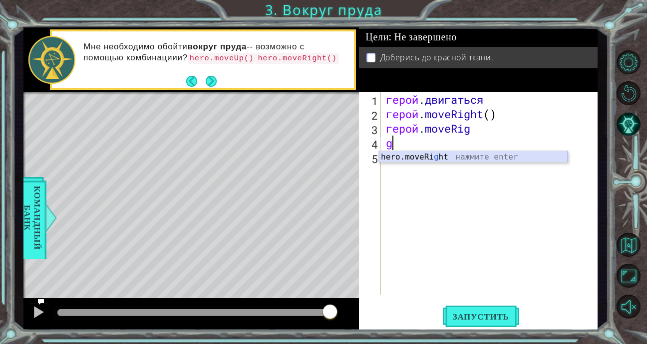
click at [410, 160] on div "hero.moveRi g ht нажмите enter" at bounding box center [473, 169] width 189 height 36
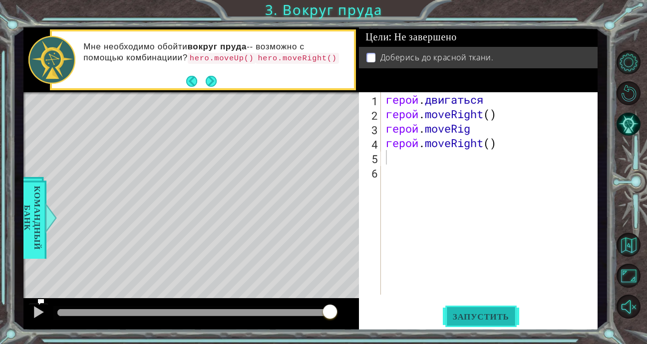
click at [476, 310] on button "Запустить" at bounding box center [481, 317] width 76 height 24
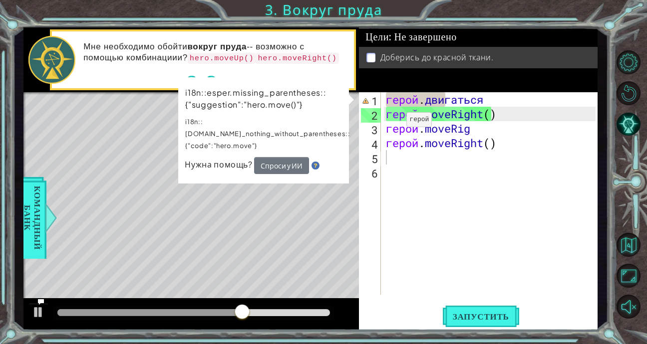
click at [349, 98] on div "i18n::esper.missing_parentheses::{"suggestion":"hero.move()"} i18n::esper.do_no…" at bounding box center [263, 130] width 171 height 106
click at [388, 158] on div "герой . двигаться герой . moveRight ( ) герой . moveRig герой . moveRight ( )" at bounding box center [492, 208] width 216 height 232
type textarea "g"
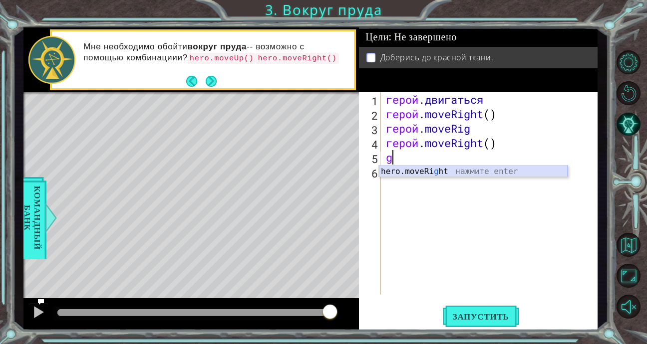
click at [404, 171] on div "hero.moveRi g ht нажмите enter" at bounding box center [473, 184] width 189 height 36
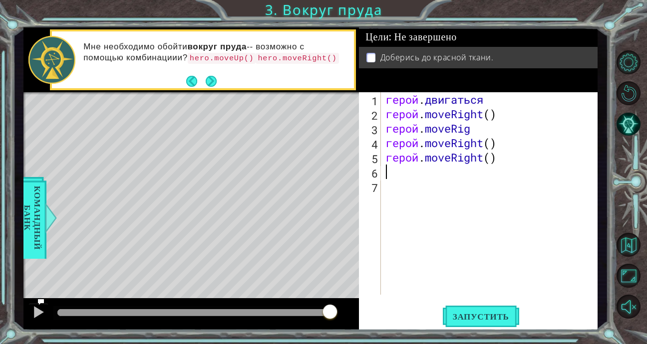
type textarea "g"
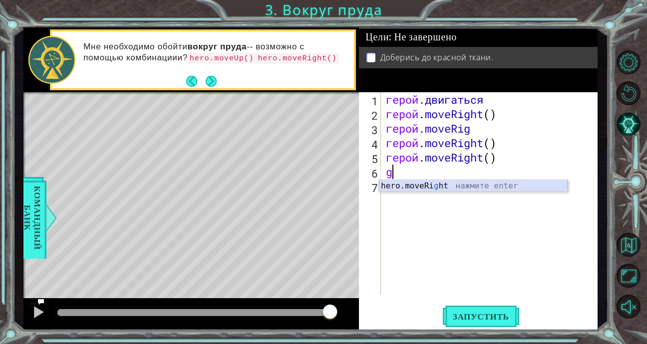
click at [420, 187] on div "hero.moveRi g ht нажмите enter" at bounding box center [473, 198] width 189 height 36
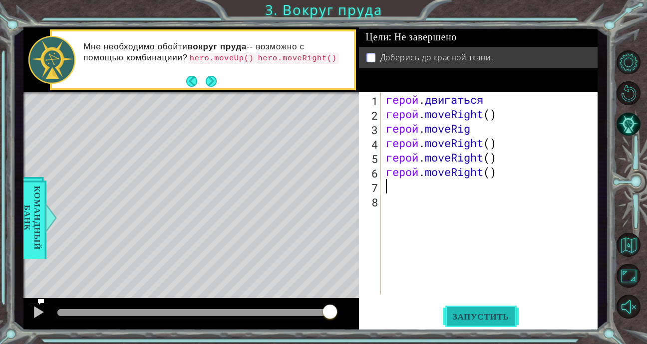
click at [471, 310] on button "Запустить" at bounding box center [481, 317] width 76 height 24
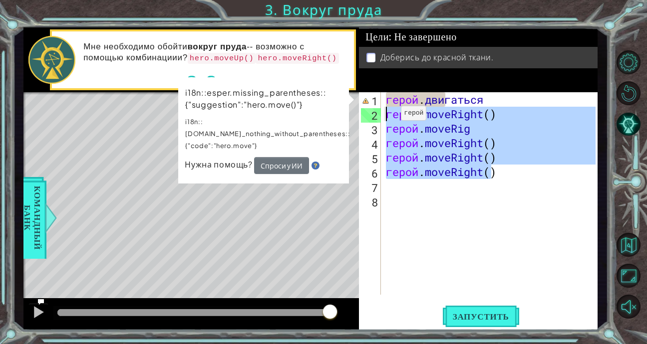
drag, startPoint x: 507, startPoint y: 179, endPoint x: 386, endPoint y: 116, distance: 136.2
click at [386, 116] on div "герой . двигаться герой . moveRight ( ) герой . moveRig герой . moveRight ( ) г…" at bounding box center [492, 208] width 216 height 232
type textarea "hero.moveRight() hero.moveRig"
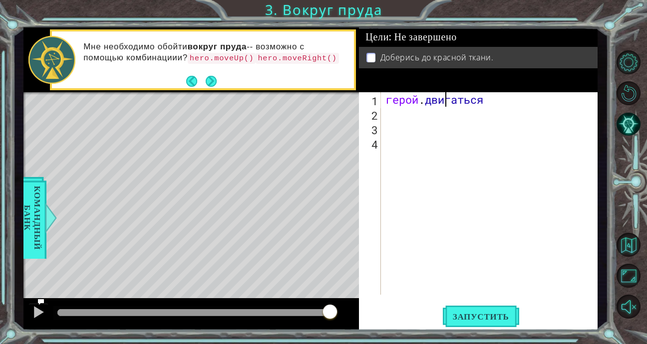
click at [498, 100] on div "герой . двигаться" at bounding box center [492, 208] width 216 height 232
click at [498, 99] on div "герой . двигаться" at bounding box center [492, 208] width 216 height 232
drag, startPoint x: 494, startPoint y: 99, endPoint x: 487, endPoint y: 102, distance: 7.4
click at [489, 101] on div "герой . двигаться" at bounding box center [492, 208] width 216 height 232
click at [499, 102] on div "герой . двигаться" at bounding box center [492, 208] width 216 height 232
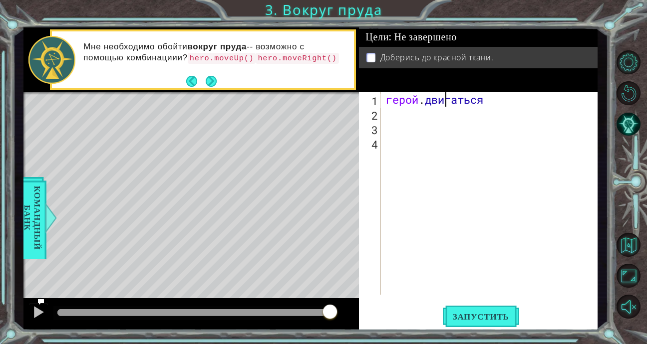
type textarea "hero.mov"
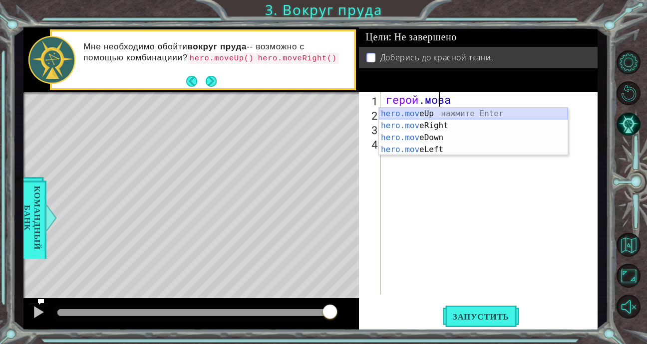
click at [440, 115] on div "hero.mov eUp нажмите Enter hero.mov eRight нажмите enter hero.mov eDown нажмите…" at bounding box center [473, 144] width 189 height 72
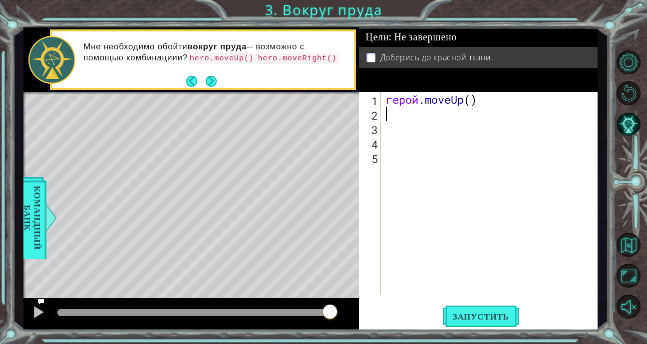
type textarea "g"
click at [422, 128] on div "герой.moveRi g ХТ нажмите Enter" at bounding box center [473, 140] width 189 height 36
type textarea "g"
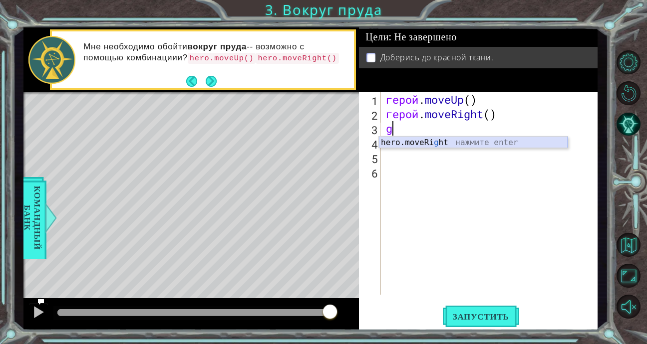
click at [412, 142] on div "hero.moveRi g ht нажмите enter" at bounding box center [473, 155] width 189 height 36
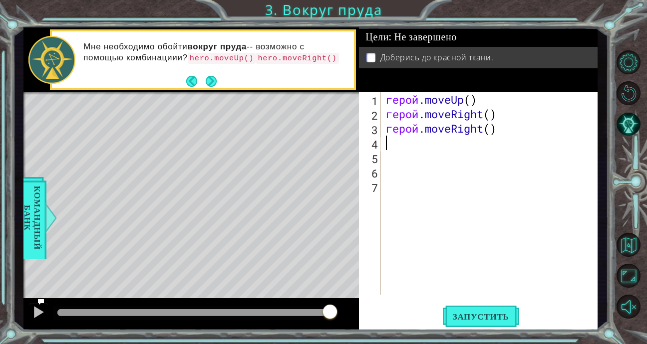
type textarea "g"
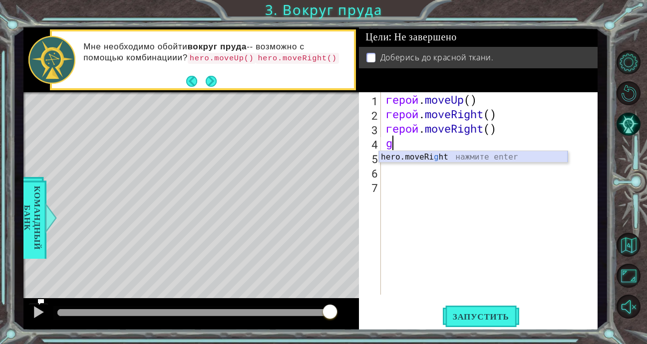
click at [402, 158] on div "hero.moveRi g ht нажмите enter" at bounding box center [473, 169] width 189 height 36
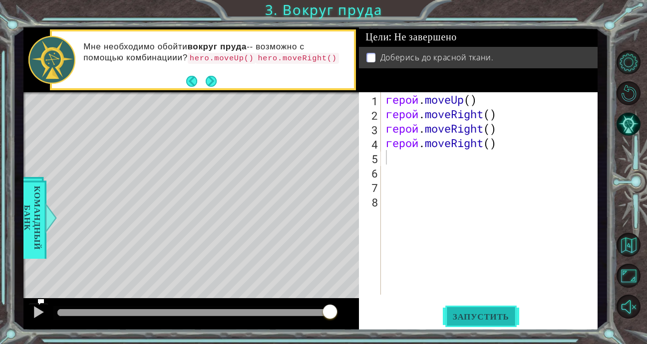
click at [468, 316] on span "Запустить" at bounding box center [481, 317] width 76 height 10
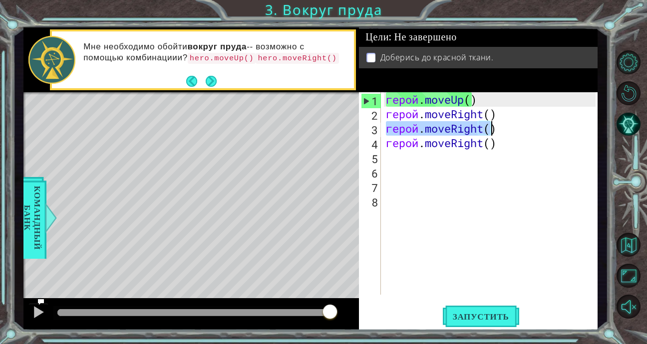
drag, startPoint x: 386, startPoint y: 127, endPoint x: 504, endPoint y: 130, distance: 117.8
click at [504, 130] on div "герой . moveUp ( ) герой . moveRight ( ) герой . moveRight ( ) герой . moveRigh…" at bounding box center [492, 208] width 216 height 232
type textarea "hero.moveRight()"
click at [389, 158] on div "герой . moveUp ( ) герой . moveRight ( ) герой . moveRight ( ) герой . moveRigh…" at bounding box center [492, 208] width 216 height 232
type textarea "g"
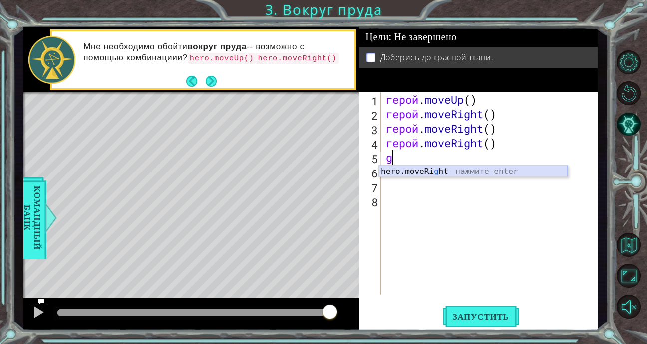
click at [408, 175] on div "hero.moveRi g ht нажмите enter" at bounding box center [473, 184] width 189 height 36
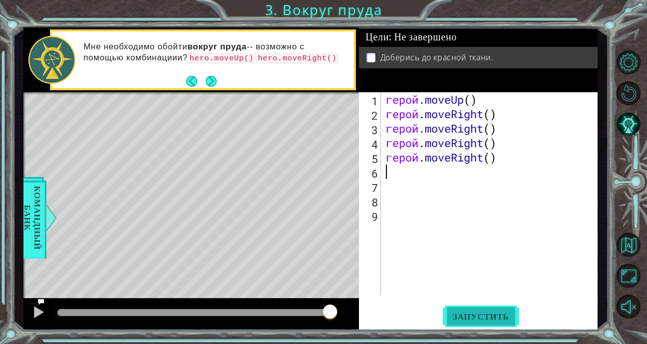
click at [476, 319] on span "Запустить" at bounding box center [481, 317] width 76 height 10
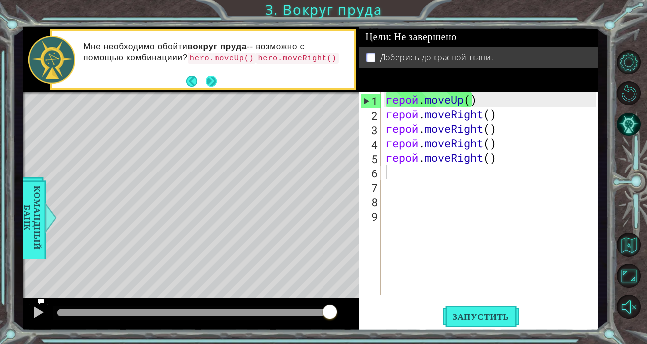
click at [210, 81] on button "Следующий" at bounding box center [211, 81] width 11 height 11
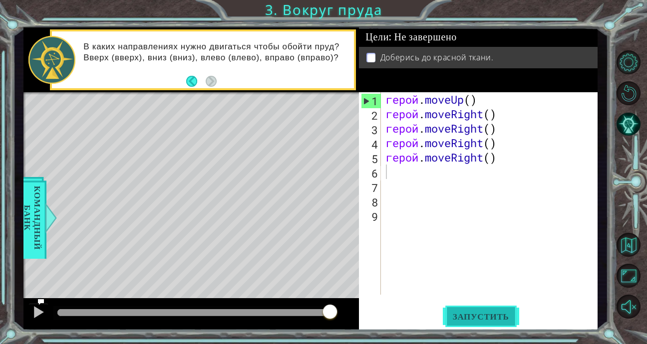
click at [472, 312] on span "Запустить" at bounding box center [481, 317] width 76 height 10
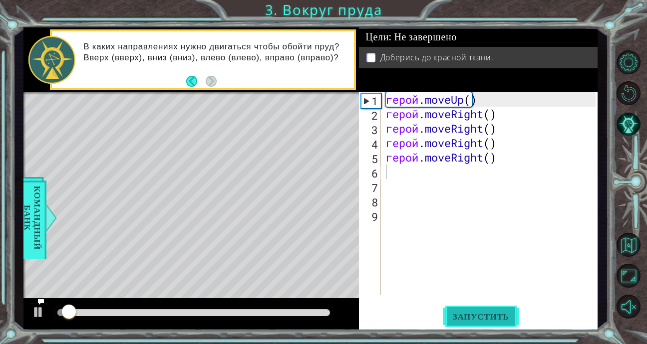
click at [472, 312] on span "Запустить" at bounding box center [481, 317] width 76 height 10
click at [474, 311] on button "Запустить" at bounding box center [481, 317] width 76 height 24
drag, startPoint x: 477, startPoint y: 308, endPoint x: 479, endPoint y: 316, distance: 8.7
click at [479, 316] on button "Запустить" at bounding box center [481, 317] width 76 height 24
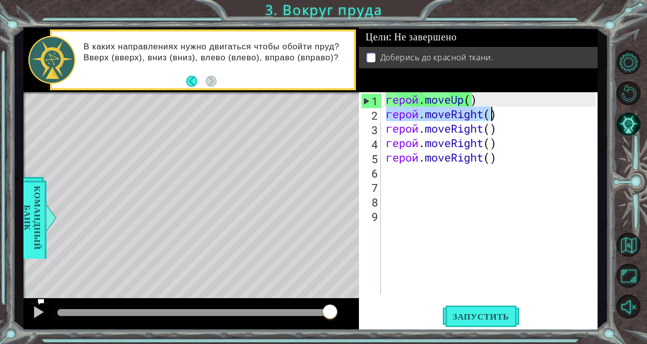
drag, startPoint x: 385, startPoint y: 113, endPoint x: 501, endPoint y: 116, distance: 115.8
click at [507, 116] on div "герой . moveUp ( ) герой . moveRight ( ) герой . moveRight ( ) герой . moveRigh…" at bounding box center [492, 208] width 216 height 232
type textarea "hero.moveRight()"
click at [498, 115] on div "герой . moveUp ( ) герой . moveRight ( ) герой . moveRight ( ) герой . moveRigh…" at bounding box center [489, 193] width 211 height 203
drag, startPoint x: 499, startPoint y: 115, endPoint x: 386, endPoint y: 113, distance: 112.3
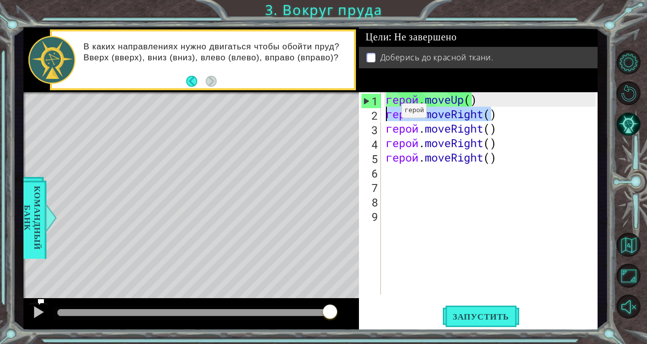
click at [386, 113] on div "герой . moveUp ( ) герой . moveRight ( ) герой . moveRight ( ) герой . moveRigh…" at bounding box center [492, 208] width 216 height 232
click at [398, 173] on div "герой . moveUp ( ) герой . moveRight ( ) герой . moveRight ( ) герой . moveRigh…" at bounding box center [492, 208] width 216 height 232
paste textarea "hero.moveRight()"
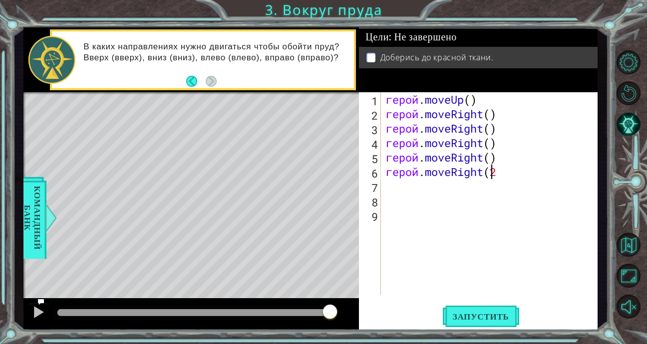
scroll to position [0, 4]
type textarea "hero.moveRight(2"
click at [482, 317] on span "Запустить" at bounding box center [481, 317] width 76 height 10
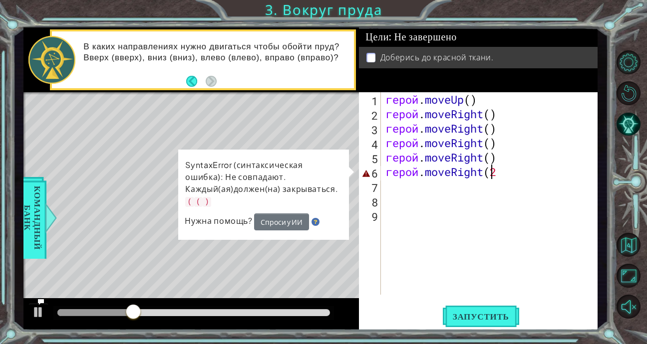
click at [504, 175] on div "герой . moveUp ( ) герой . moveRight ( ) герой . moveRight ( ) герой . moveRigh…" at bounding box center [492, 208] width 216 height 232
drag, startPoint x: 457, startPoint y: 222, endPoint x: 402, endPoint y: 206, distance: 56.8
click at [452, 223] on div "герой . moveUp ( ) герой . moveRight ( ) герой . moveRight ( ) герой . moveRigh…" at bounding box center [492, 208] width 216 height 232
click at [389, 194] on div "герой . moveUp ( ) герой . moveRight ( ) герой . moveRight ( ) герой . moveRigh…" at bounding box center [492, 208] width 216 height 232
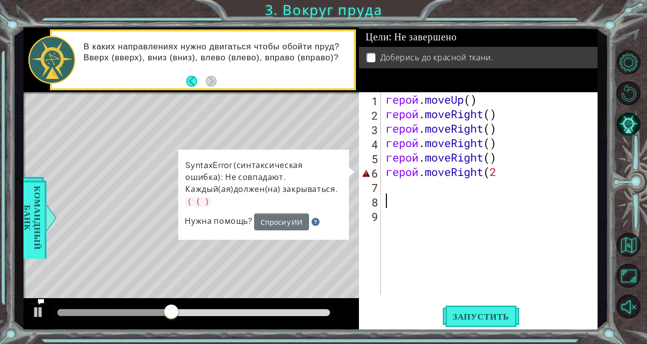
click at [502, 174] on div "герой . moveUp ( ) герой . moveRight ( ) герой . moveRight ( ) герой . moveRigh…" at bounding box center [492, 208] width 216 height 232
click at [498, 170] on div "герой . moveUp ( ) герой . moveRight ( ) герой . moveRight ( ) герой . moveRigh…" at bounding box center [492, 208] width 216 height 232
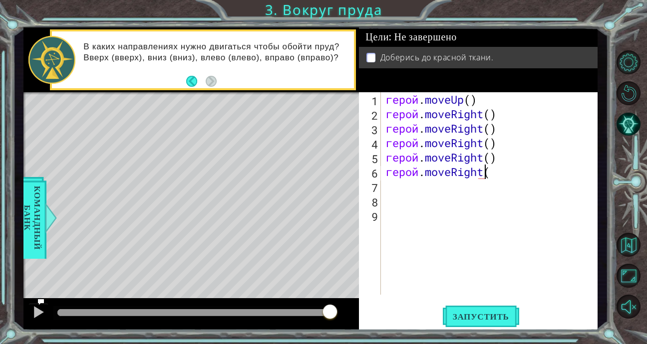
scroll to position [0, 4]
type textarea "hero.moveRight("
click at [498, 178] on div "герой . moveUp ( ) герой . moveRight ( ) герой . moveRight ( ) герой . moveRigh…" at bounding box center [492, 208] width 216 height 232
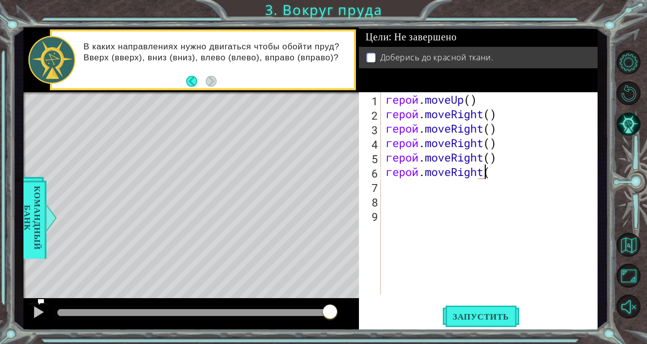
click at [500, 172] on div "герой . moveUp ( ) герой . moveRight ( ) герой . moveRight ( ) герой . moveRigh…" at bounding box center [492, 208] width 216 height 232
click at [499, 171] on div "герой . moveUp ( ) герой . moveRight ( ) герой . moveRight ( ) герой . moveRigh…" at bounding box center [492, 208] width 216 height 232
click at [499, 171] on div "герой . moveUp ( ) герой . moveRight ( ) герой . moveRight ( ) герой . moveRigh…" at bounding box center [489, 193] width 211 height 203
click at [490, 175] on div "герой . moveUp ( ) герой . moveRight ( ) герой . moveRight ( ) герой . moveRigh…" at bounding box center [492, 208] width 216 height 232
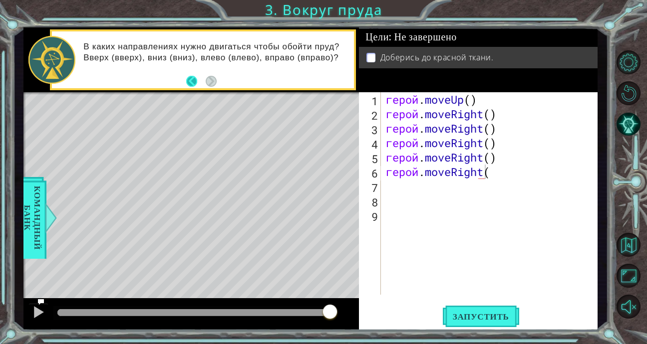
click at [194, 76] on button "Назад" at bounding box center [195, 81] width 19 height 11
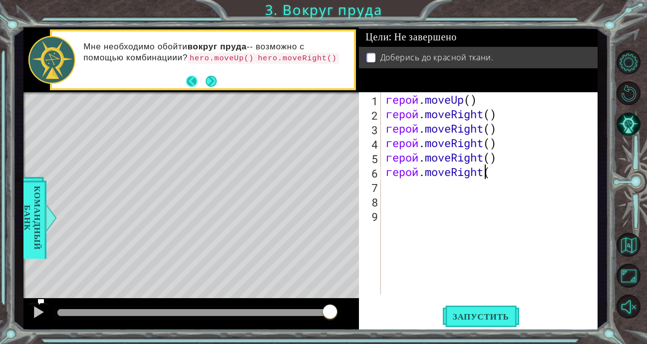
click at [192, 77] on button "Назад" at bounding box center [195, 81] width 19 height 11
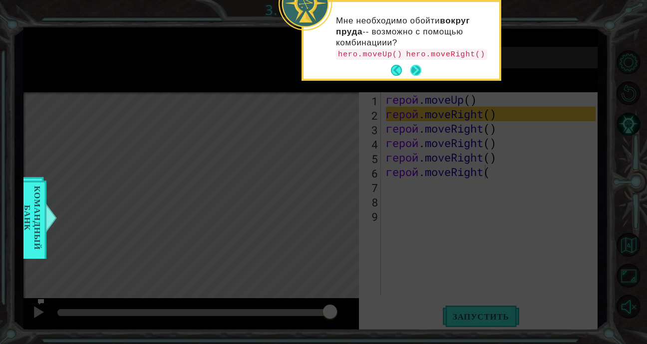
click at [414, 65] on button "Следующий" at bounding box center [415, 70] width 11 height 11
